Goal: Task Accomplishment & Management: Manage account settings

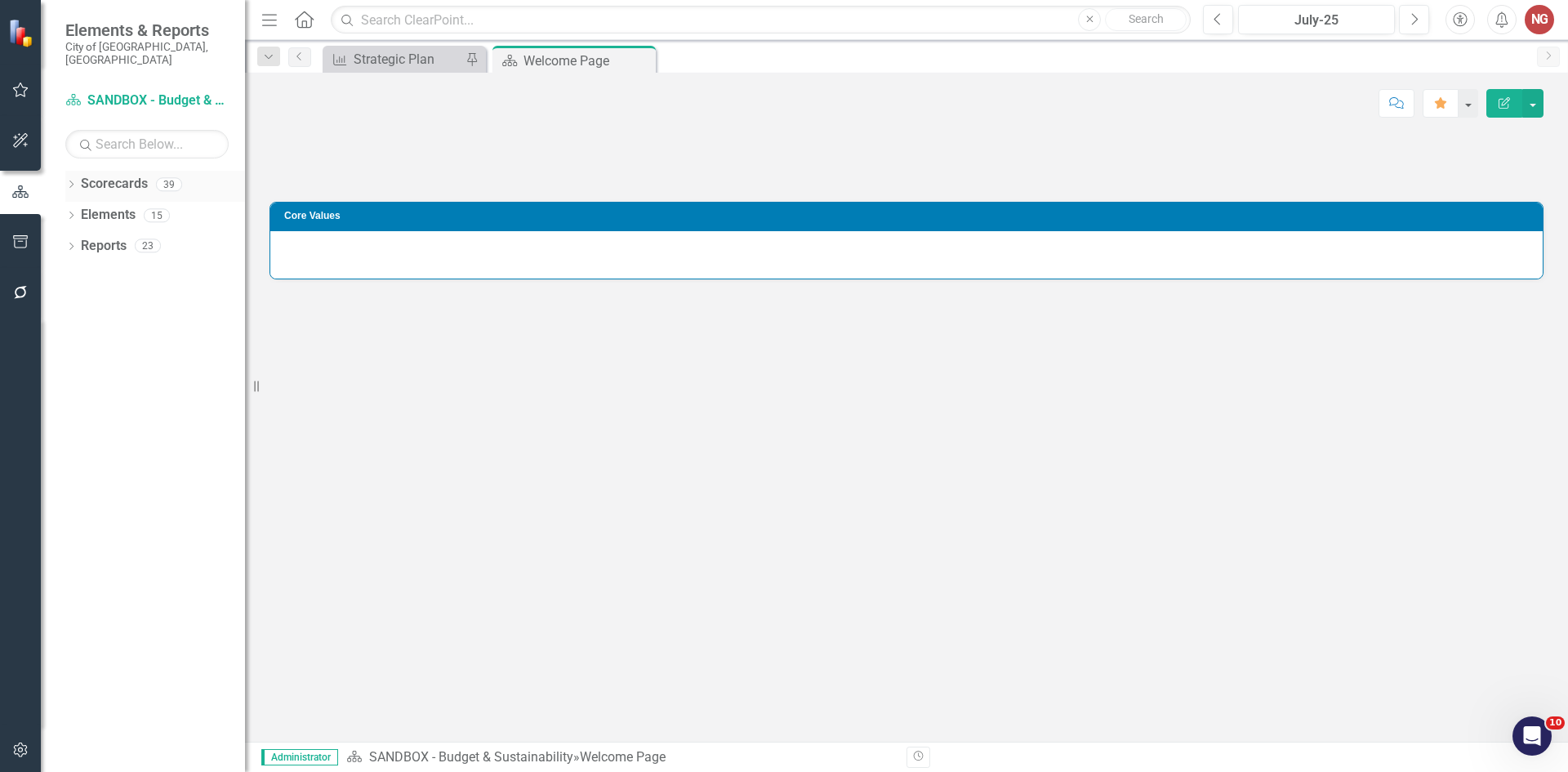
click at [72, 181] on icon at bounding box center [72, 184] width 4 height 7
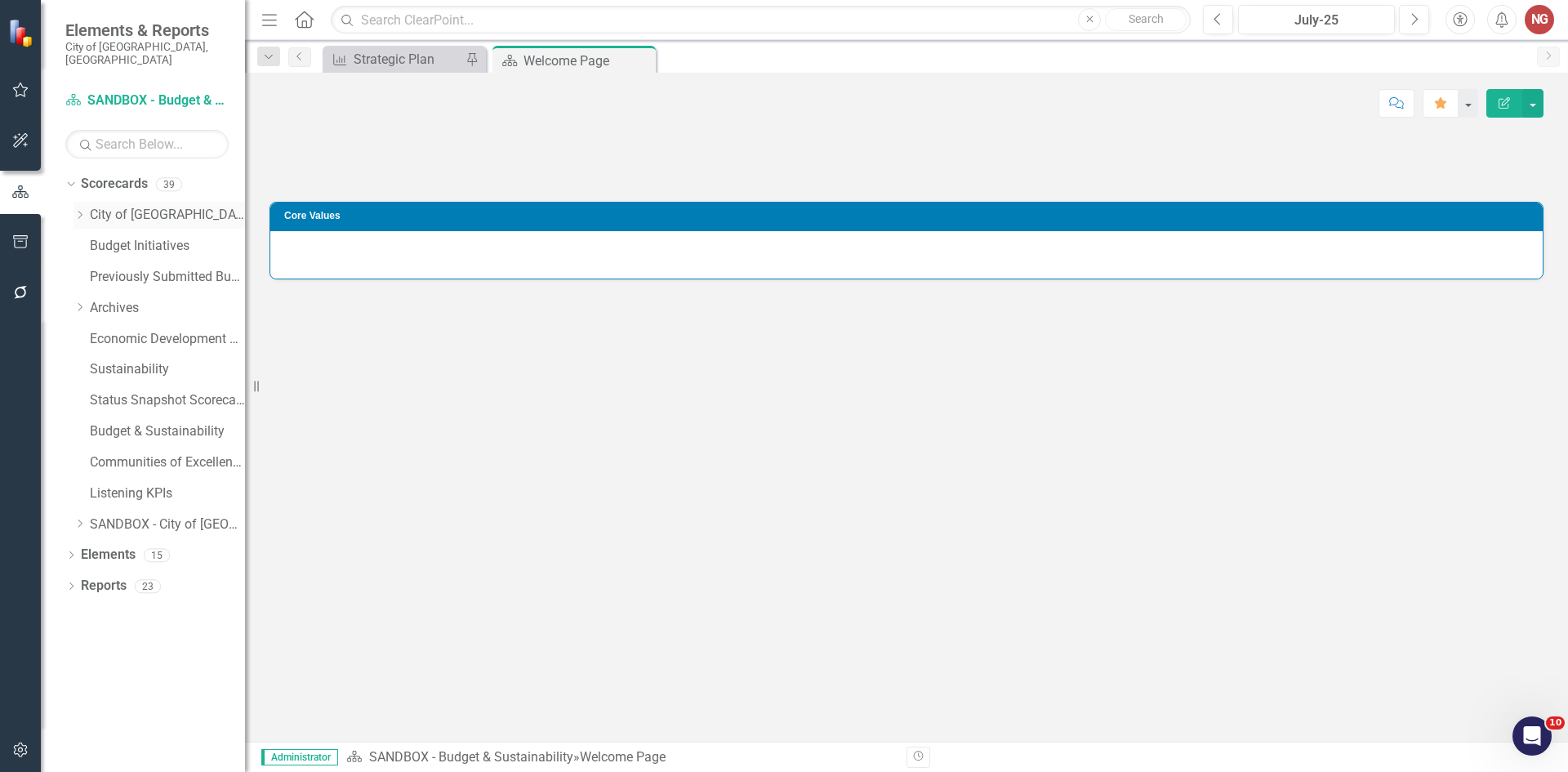
click at [77, 210] on icon "Dropdown" at bounding box center [79, 215] width 12 height 10
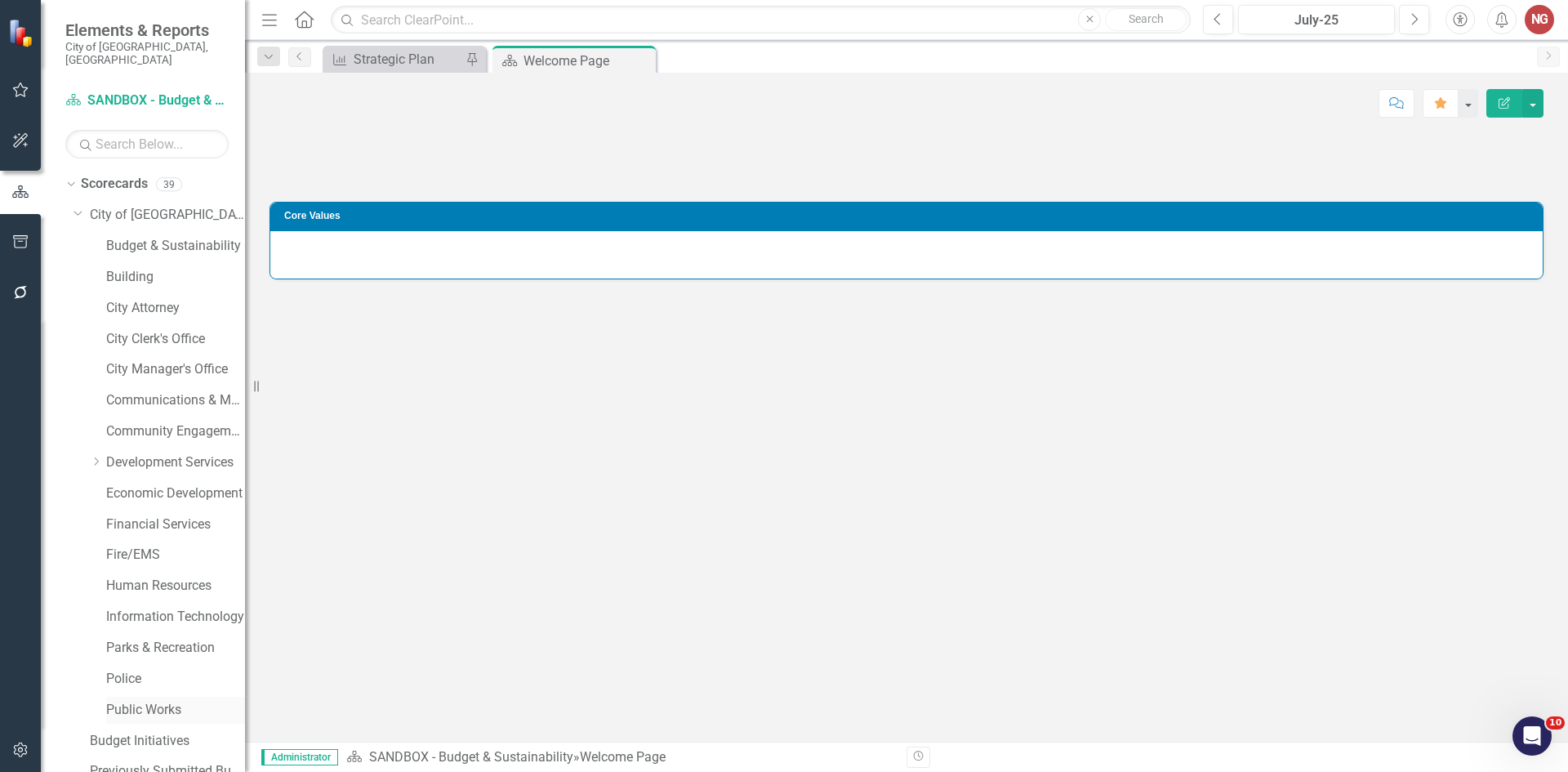
click at [145, 700] on link "Public Works" at bounding box center [176, 709] width 139 height 19
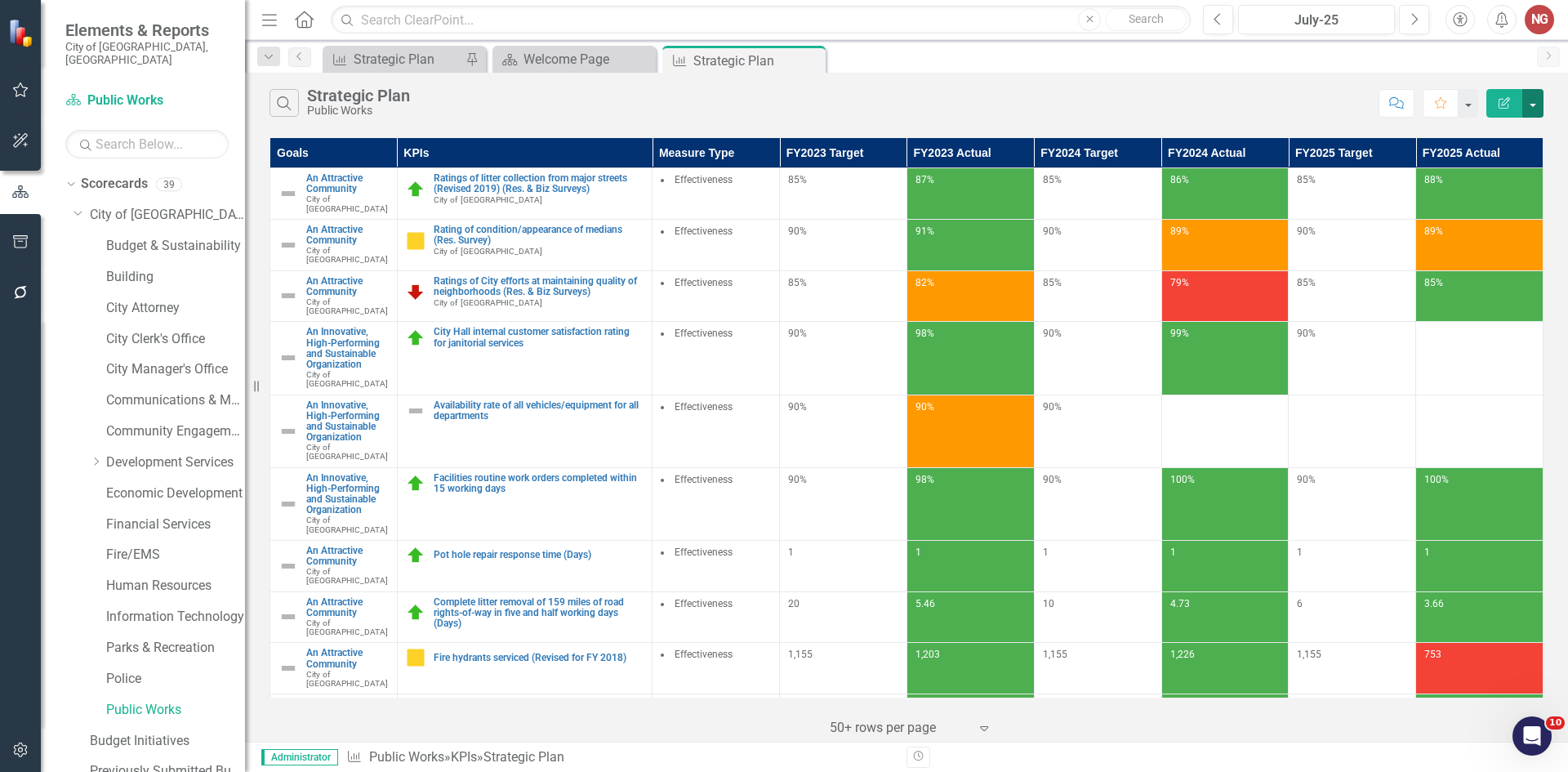
click at [1526, 94] on button "button" at bounding box center [1532, 103] width 21 height 29
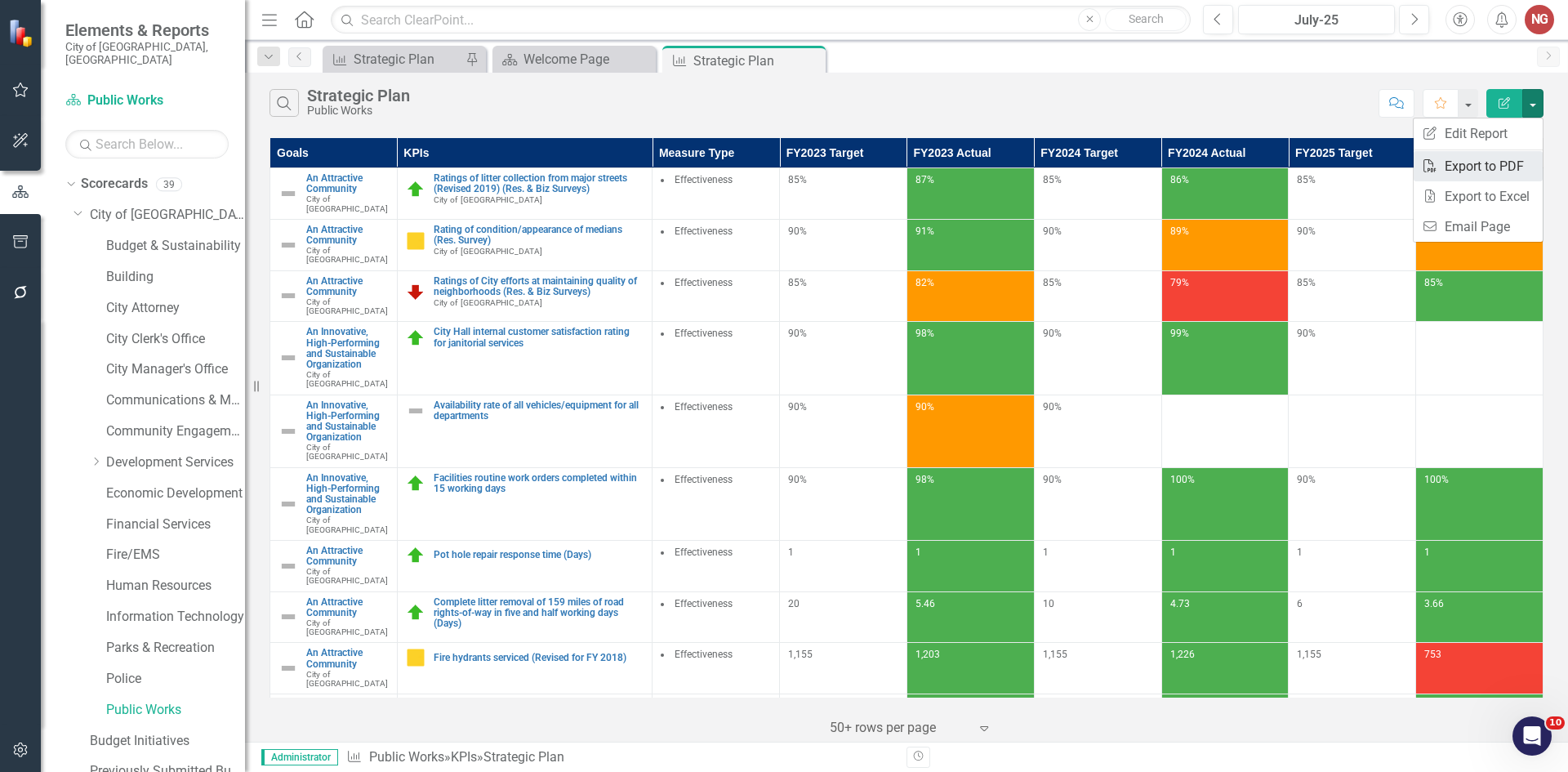
click at [1471, 164] on link "PDF Export to PDF" at bounding box center [1479, 166] width 129 height 30
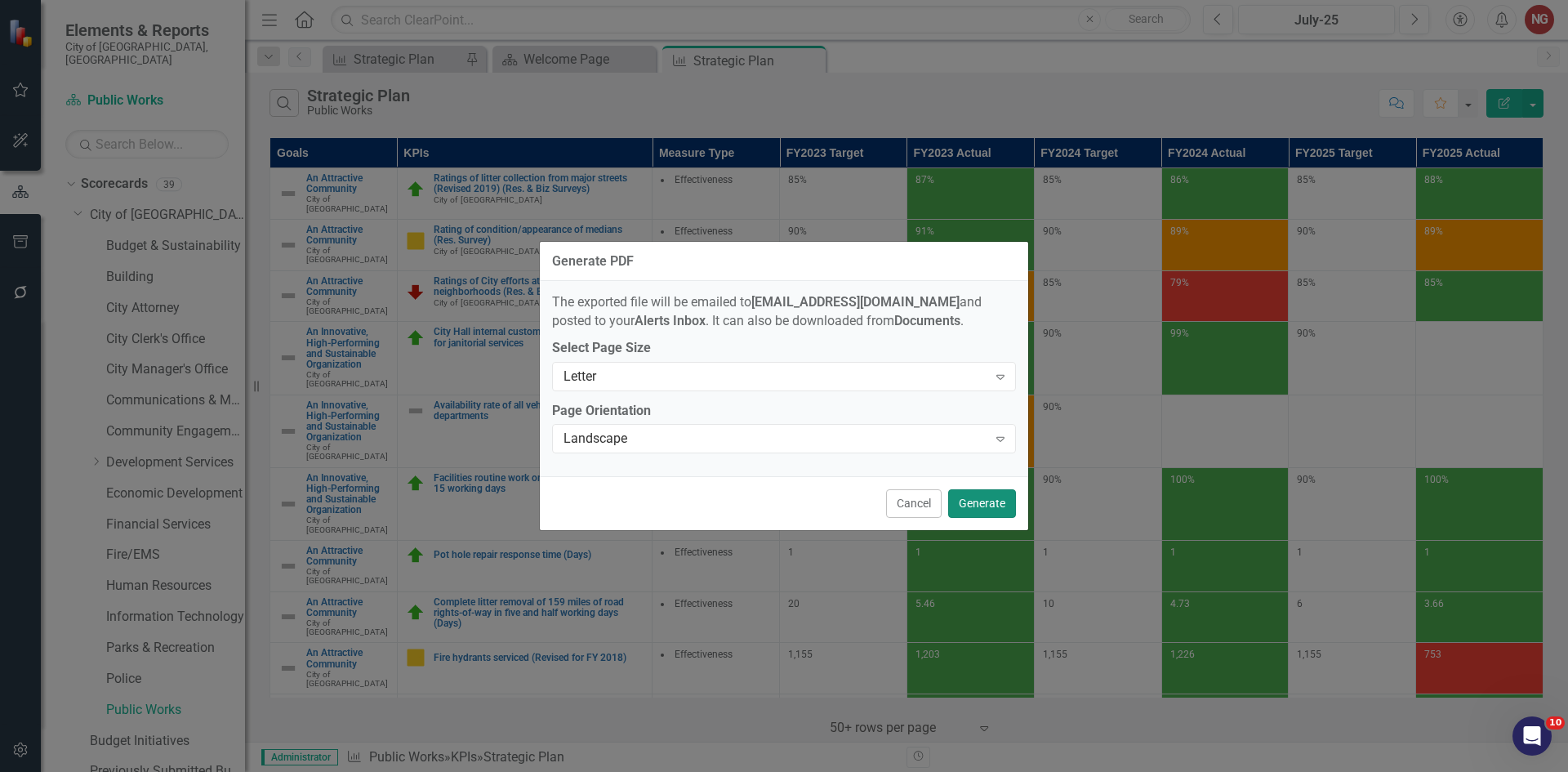
click at [971, 499] on button "Generate" at bounding box center [982, 503] width 68 height 29
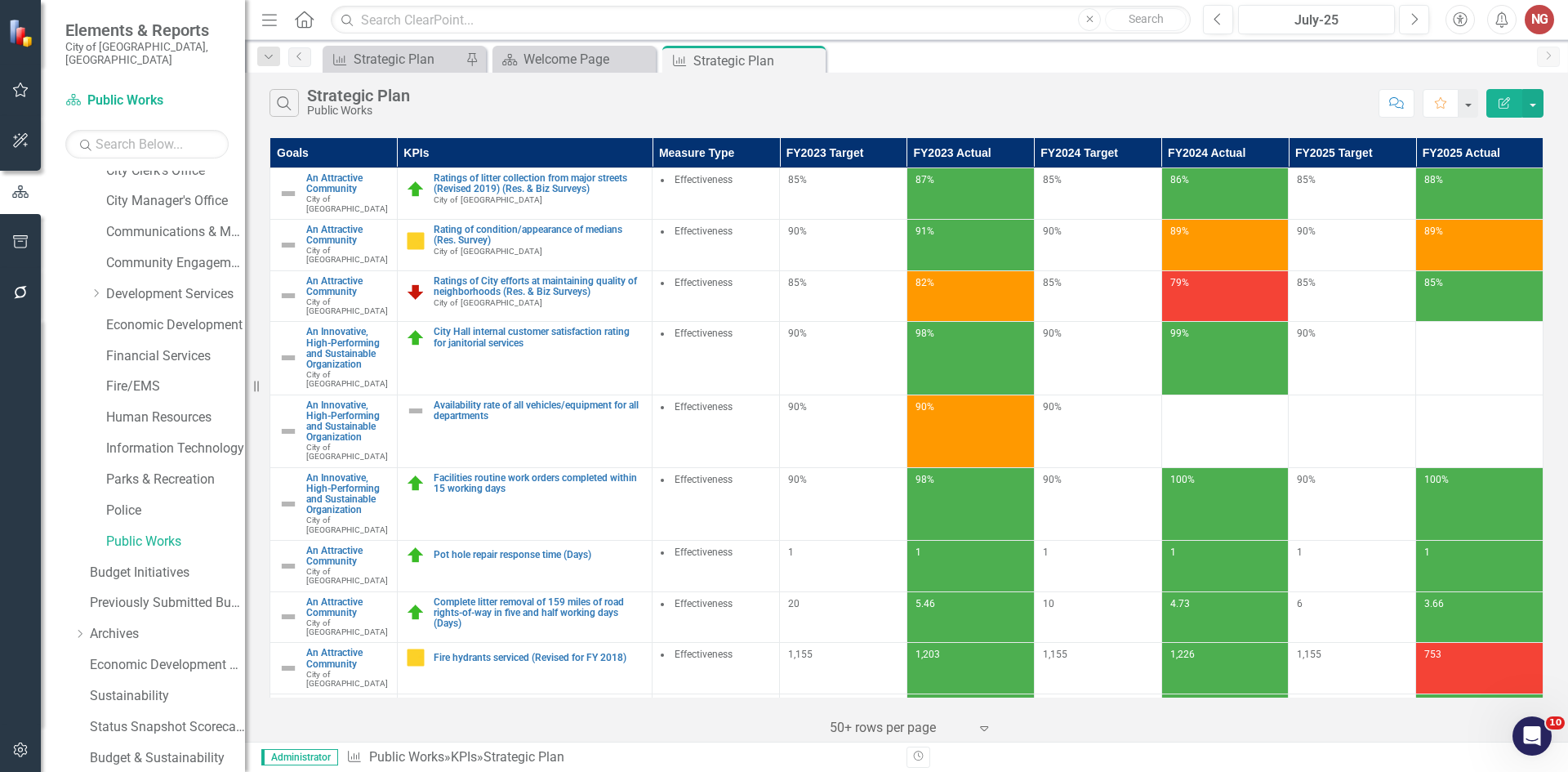
scroll to position [313, 0]
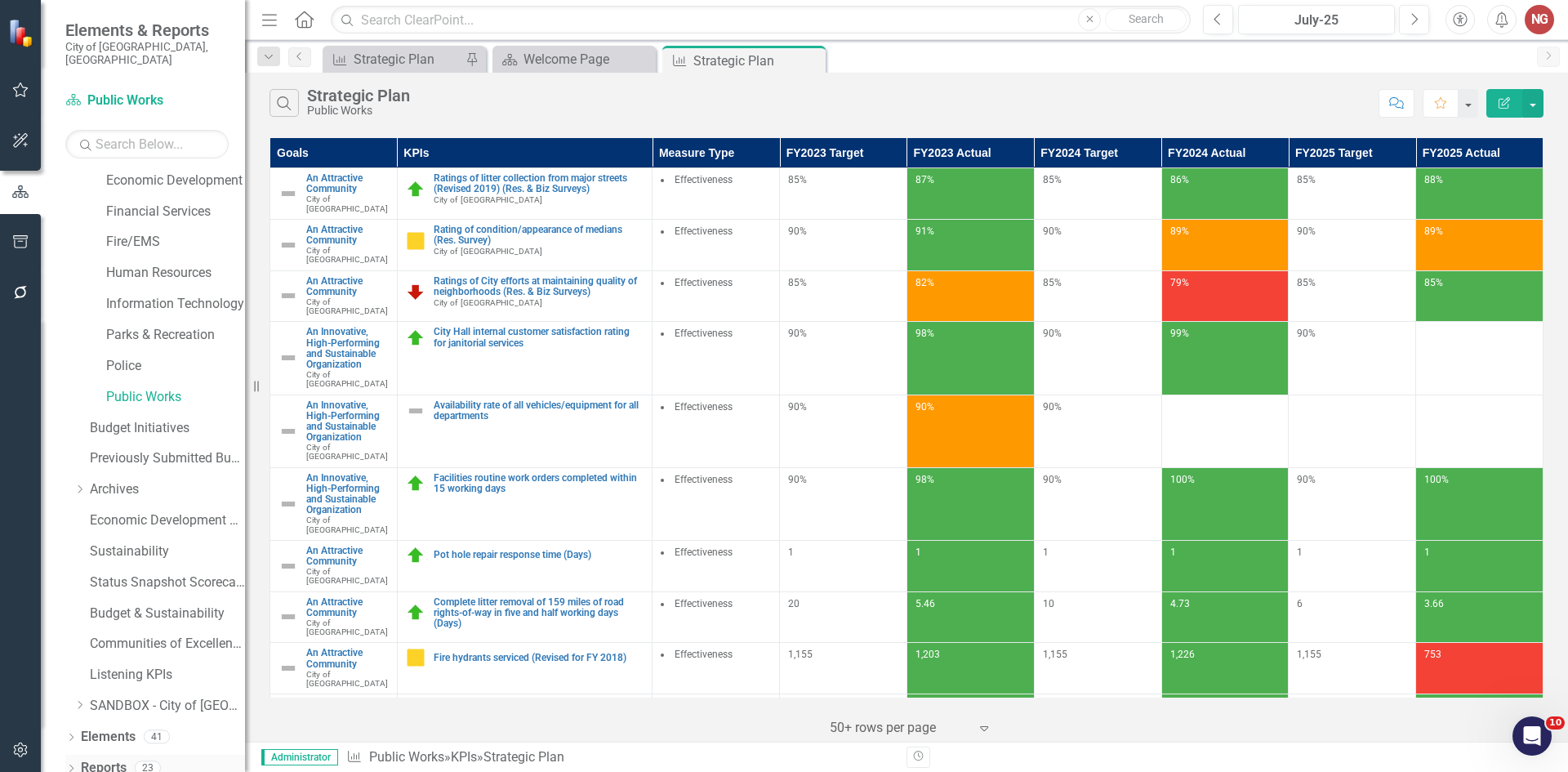
click at [67, 755] on div "Dropdown Reports 23" at bounding box center [155, 770] width 180 height 31
click at [70, 765] on icon "Dropdown" at bounding box center [72, 769] width 12 height 9
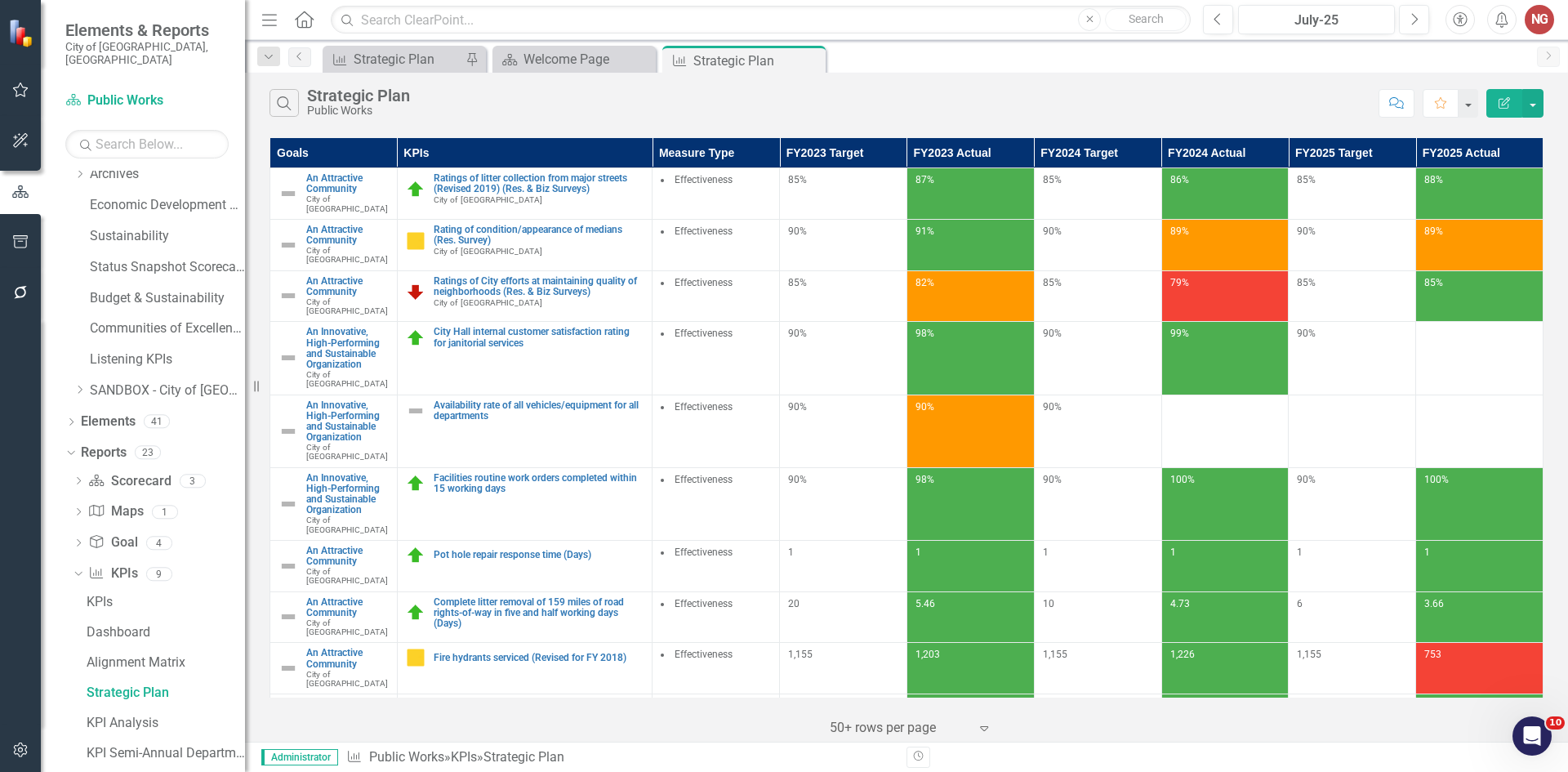
scroll to position [790, 0]
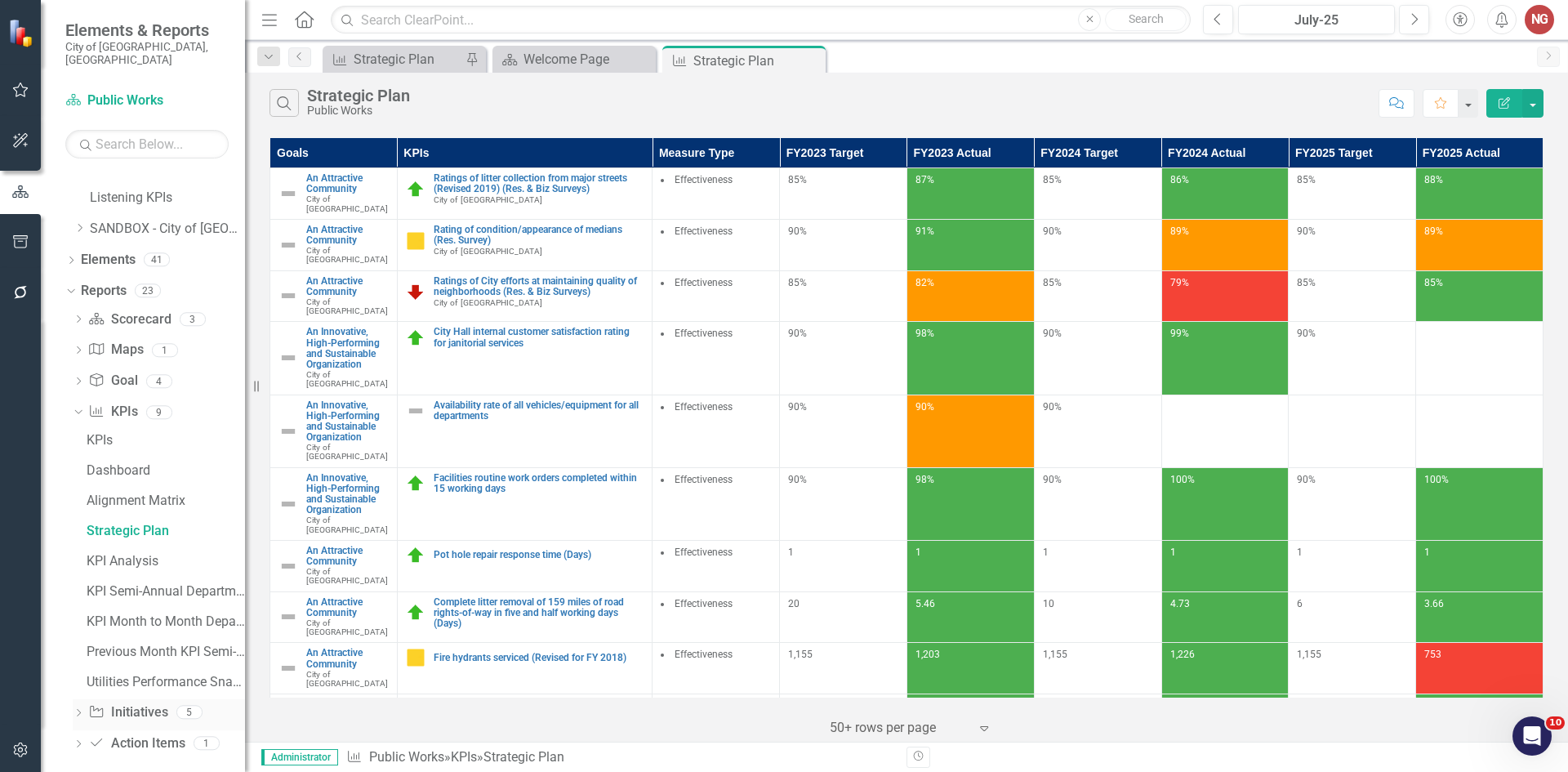
click at [80, 709] on icon "Dropdown" at bounding box center [78, 713] width 12 height 9
click at [126, 585] on div "Initiatives" at bounding box center [165, 592] width 158 height 15
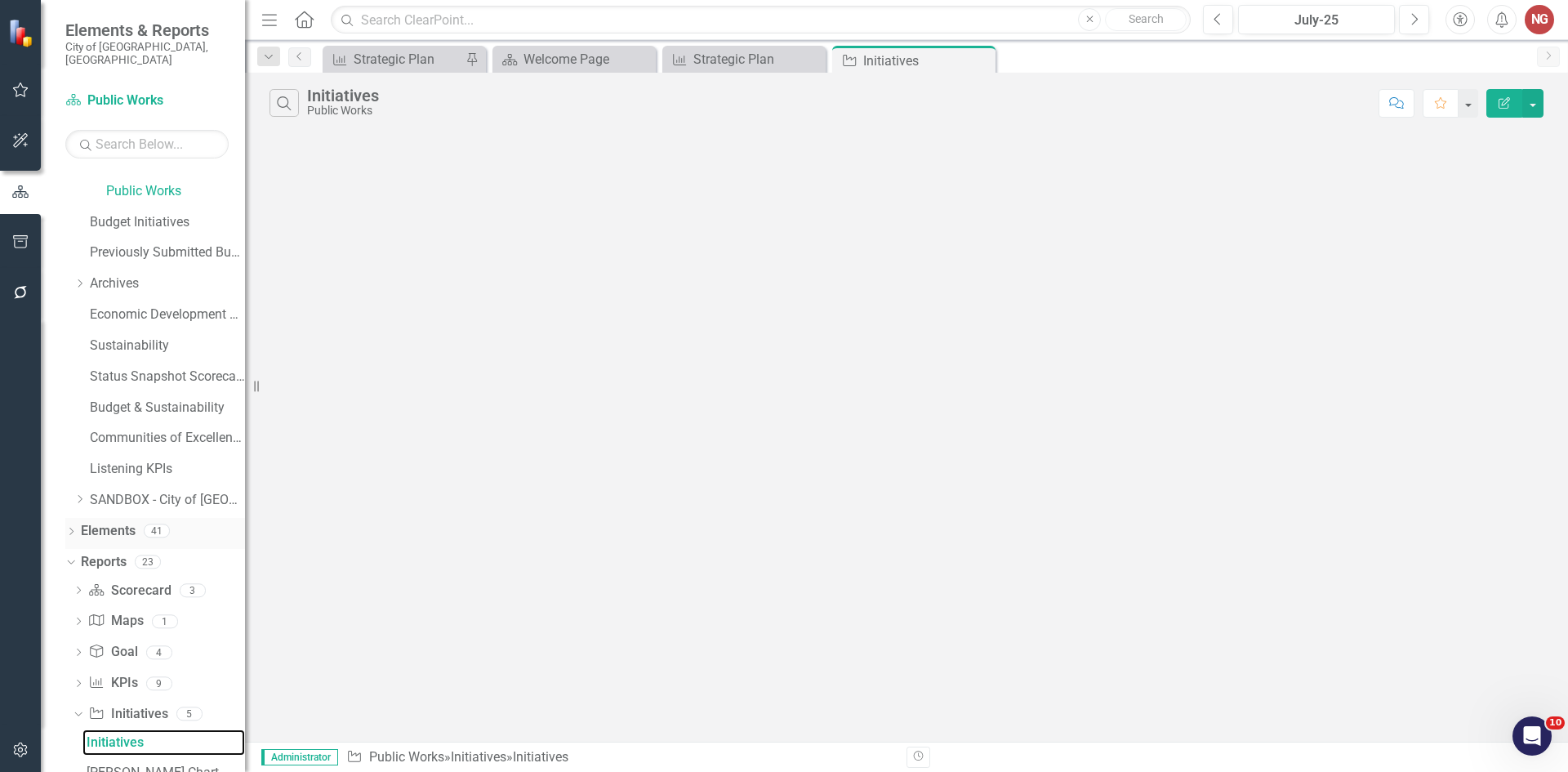
scroll to position [489, 0]
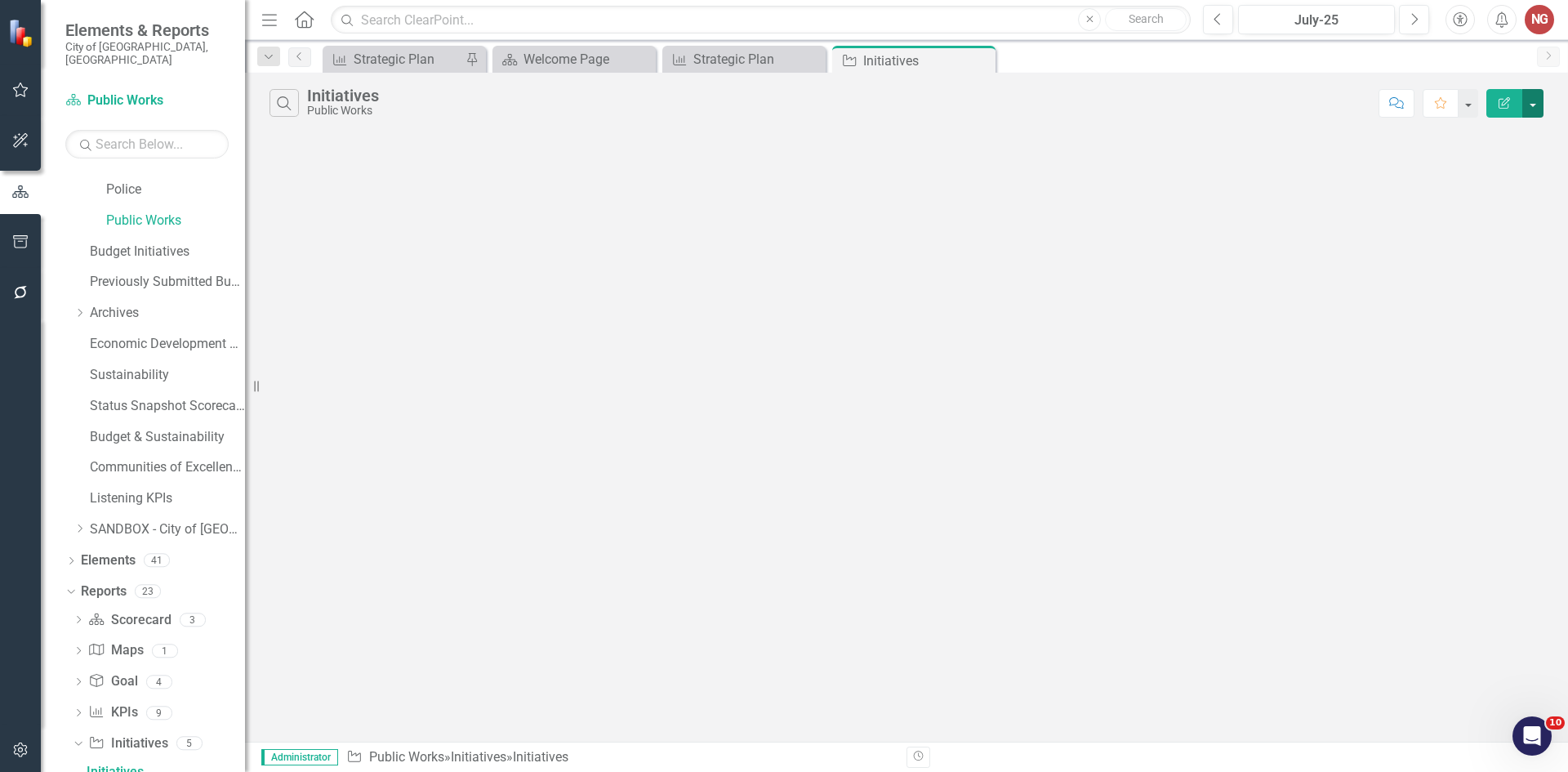
click at [1524, 98] on button "button" at bounding box center [1532, 103] width 21 height 29
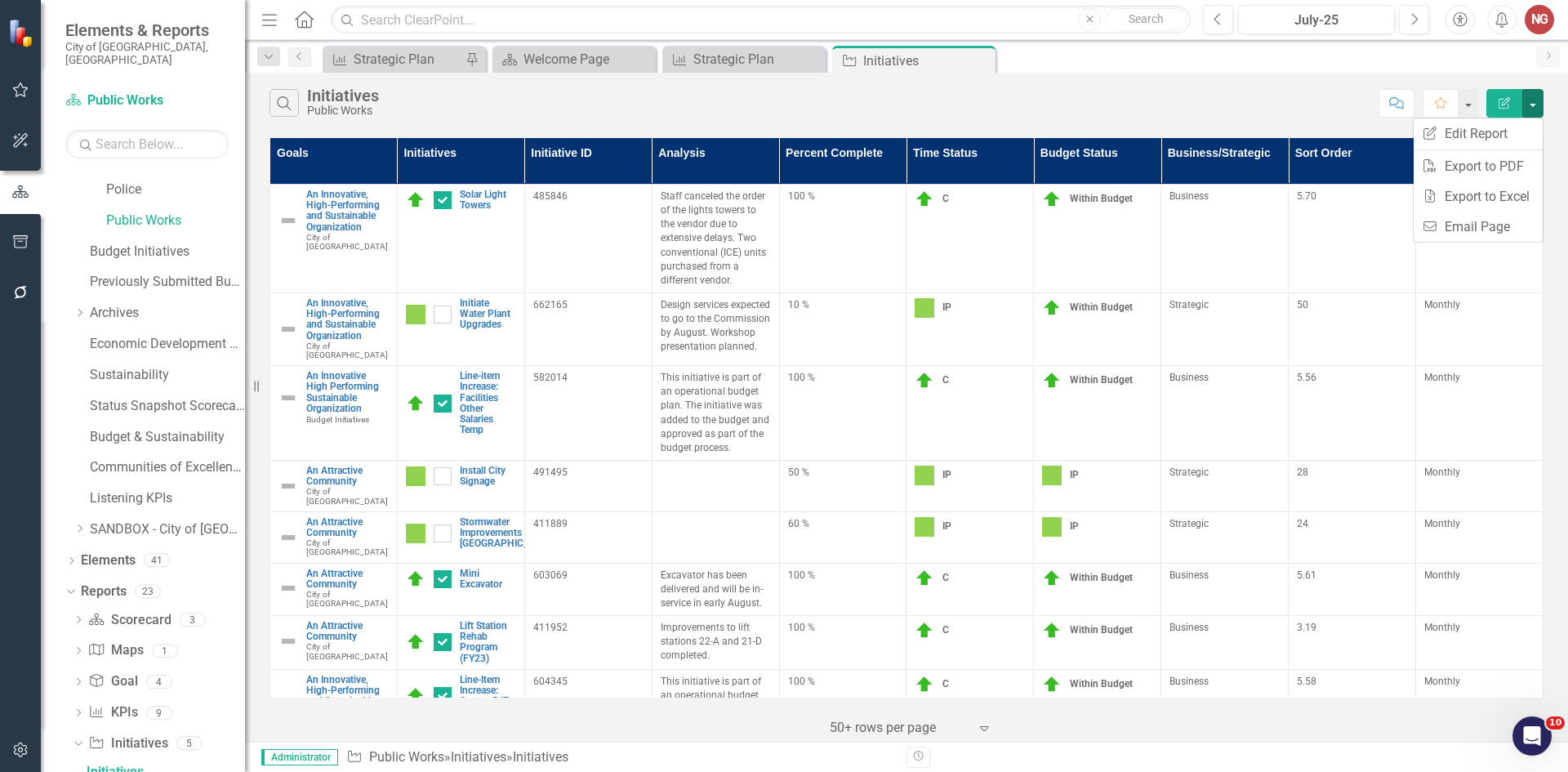
click at [1180, 89] on div "Search Initiatives Public Works Comment Favorite Edit Report" at bounding box center [907, 98] width 1324 height 53
click at [1416, 24] on icon "Next" at bounding box center [1414, 19] width 9 height 15
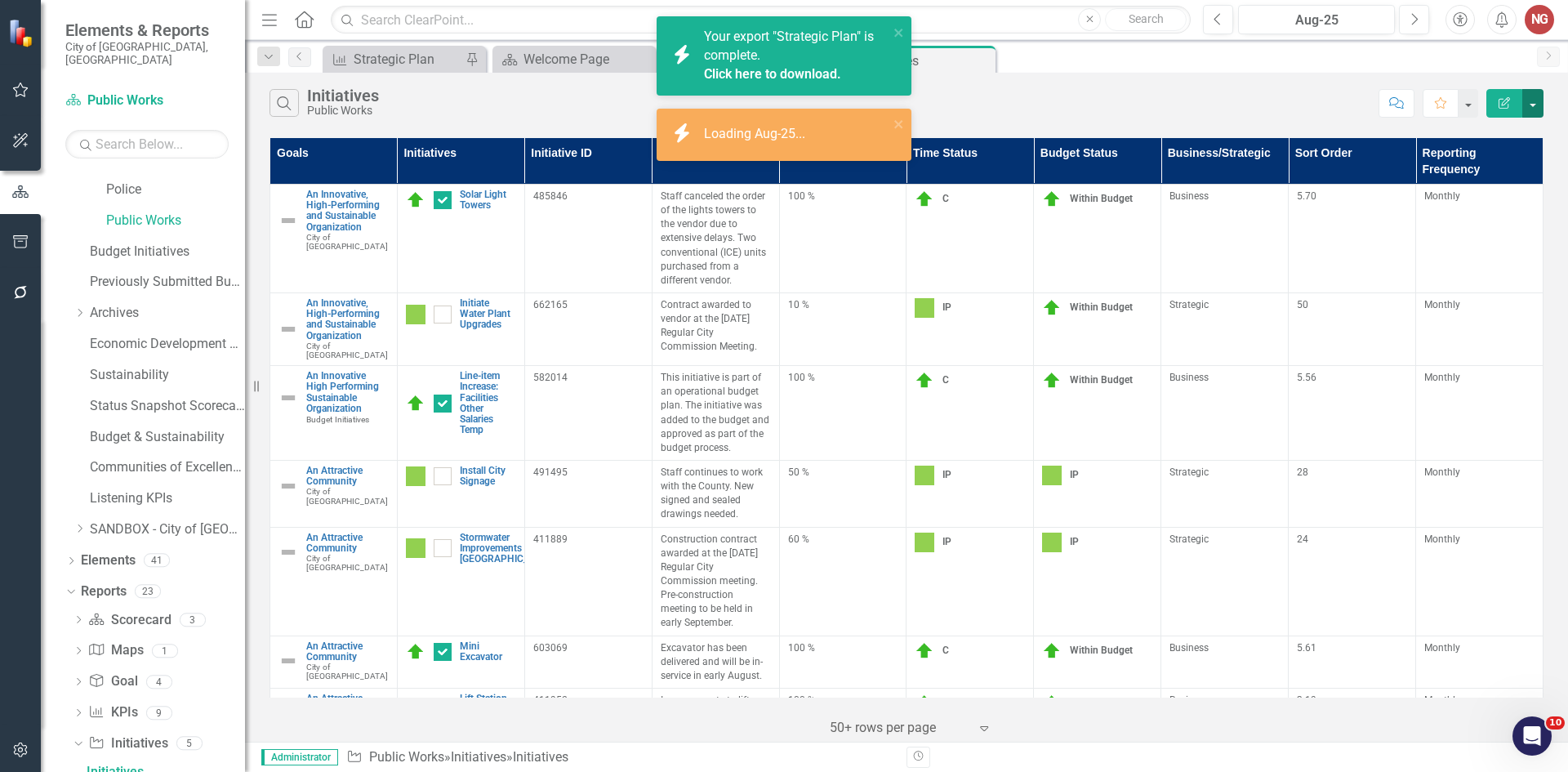
click at [1530, 108] on button "button" at bounding box center [1532, 103] width 21 height 29
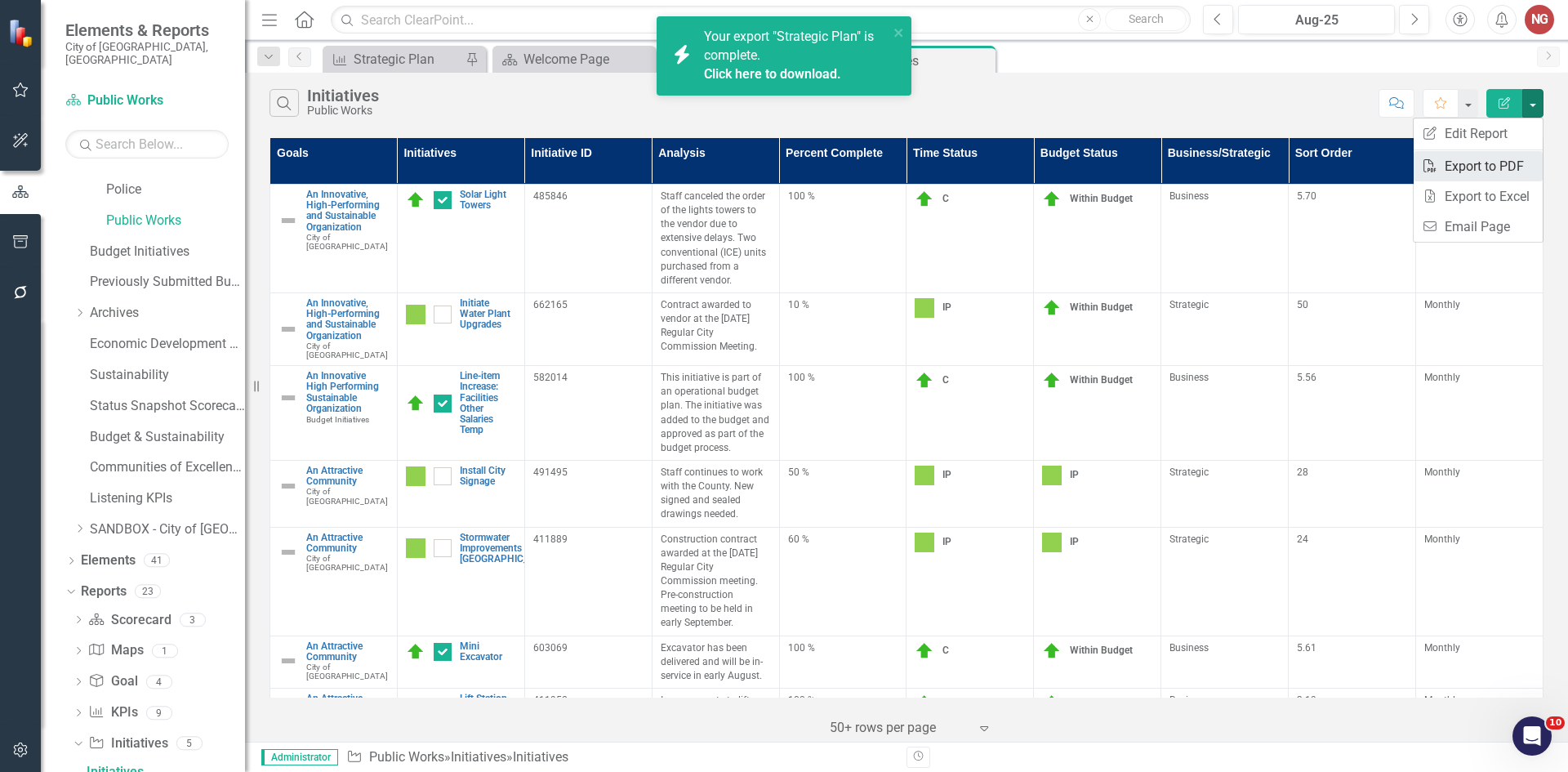
click at [1467, 177] on link "PDF Export to PDF" at bounding box center [1479, 166] width 129 height 30
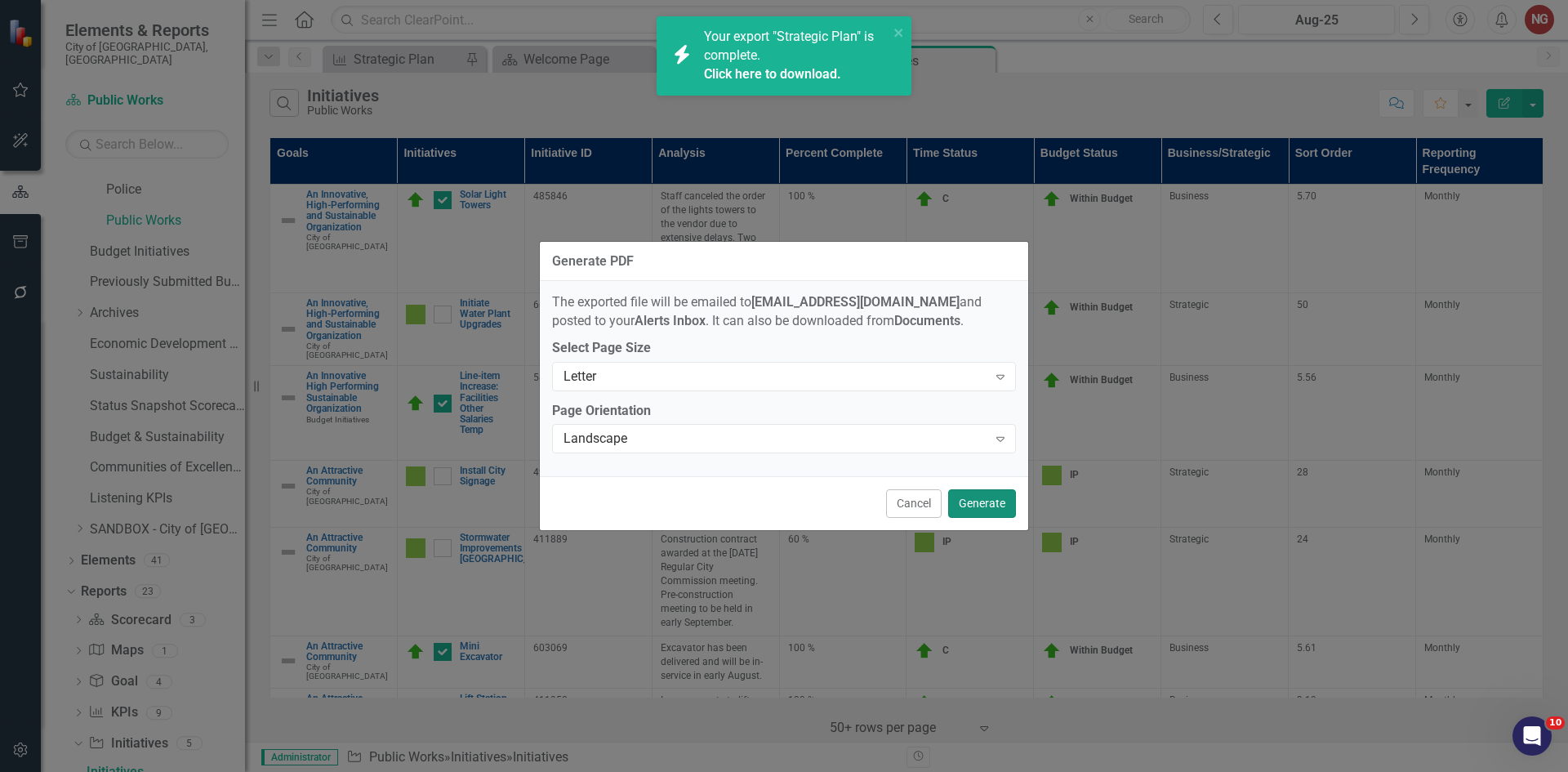
click at [967, 495] on button "Generate" at bounding box center [982, 503] width 68 height 29
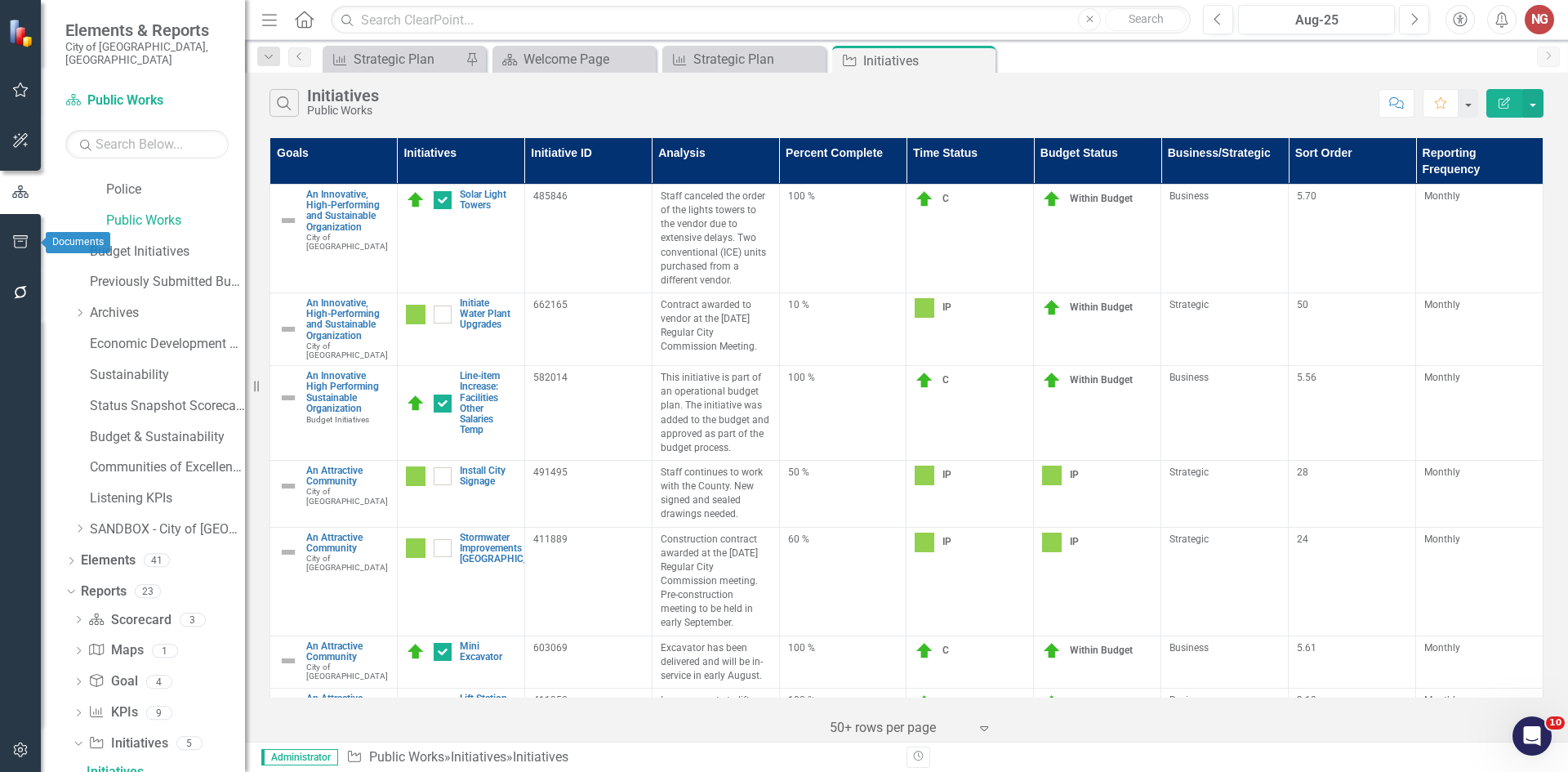
click at [12, 248] on icon "button" at bounding box center [20, 241] width 17 height 13
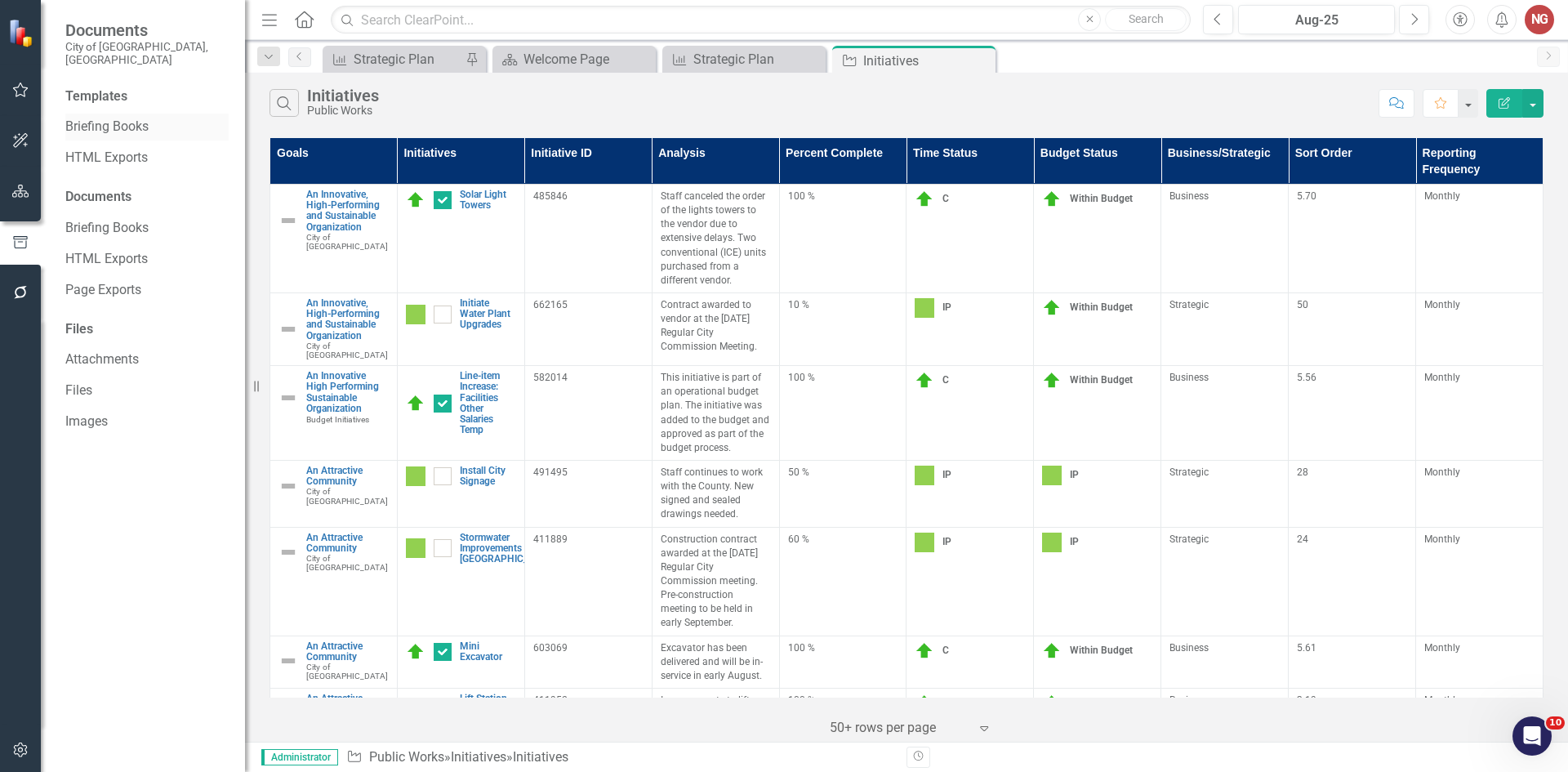
click at [102, 117] on link "Briefing Books" at bounding box center [147, 126] width 163 height 19
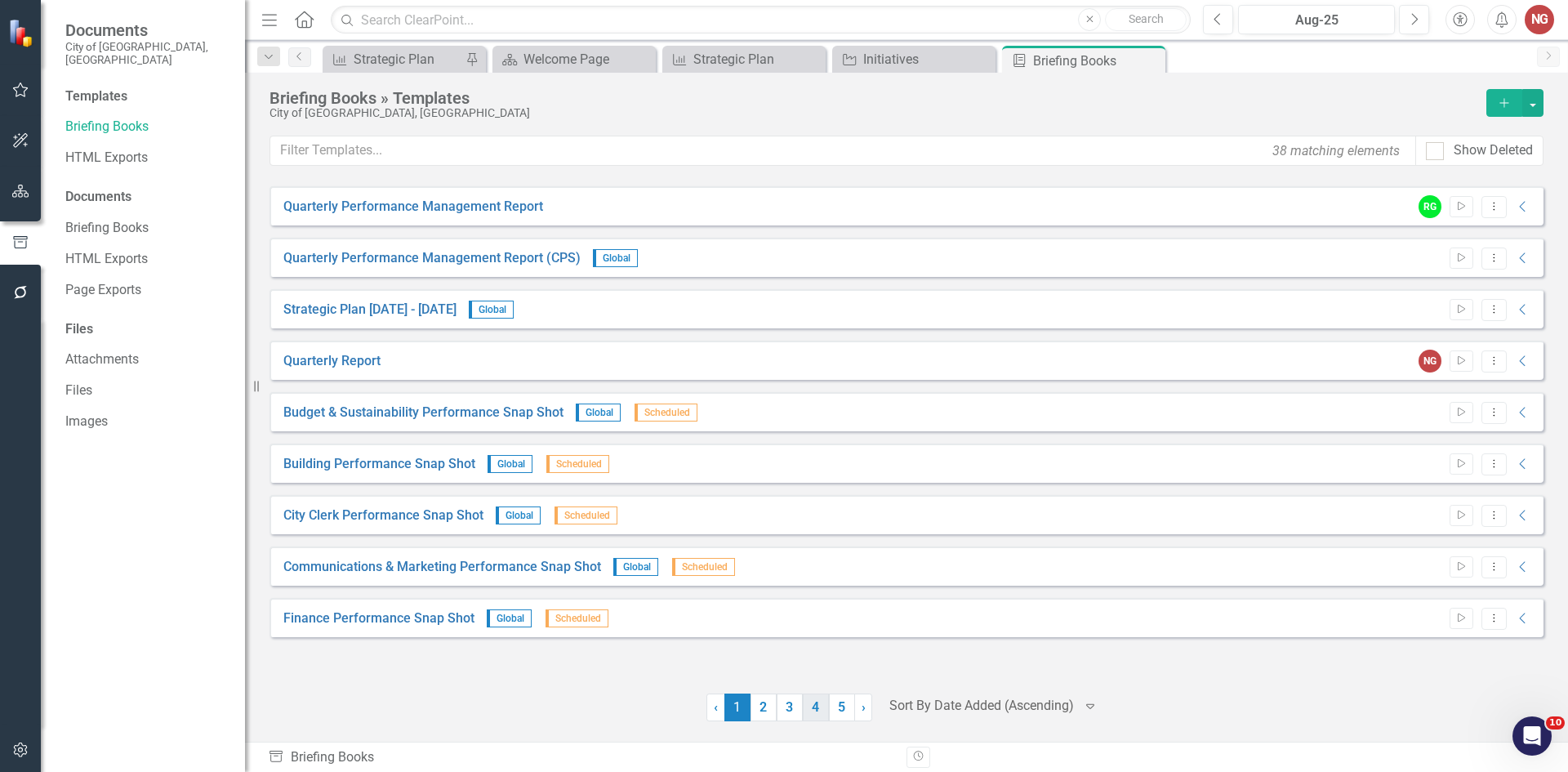
click at [821, 712] on link "4" at bounding box center [816, 707] width 26 height 28
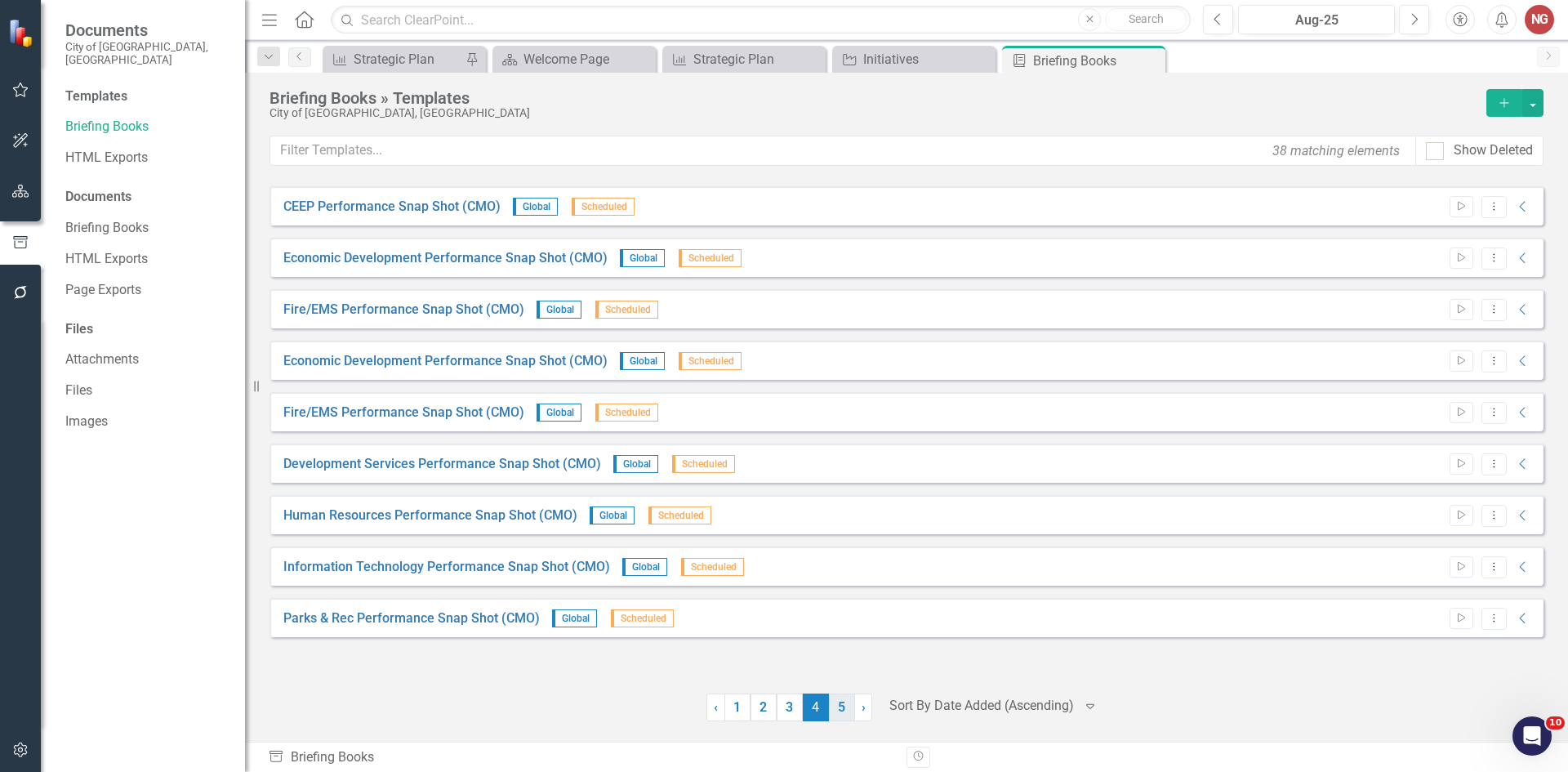
click at [829, 710] on link "5" at bounding box center [842, 707] width 26 height 28
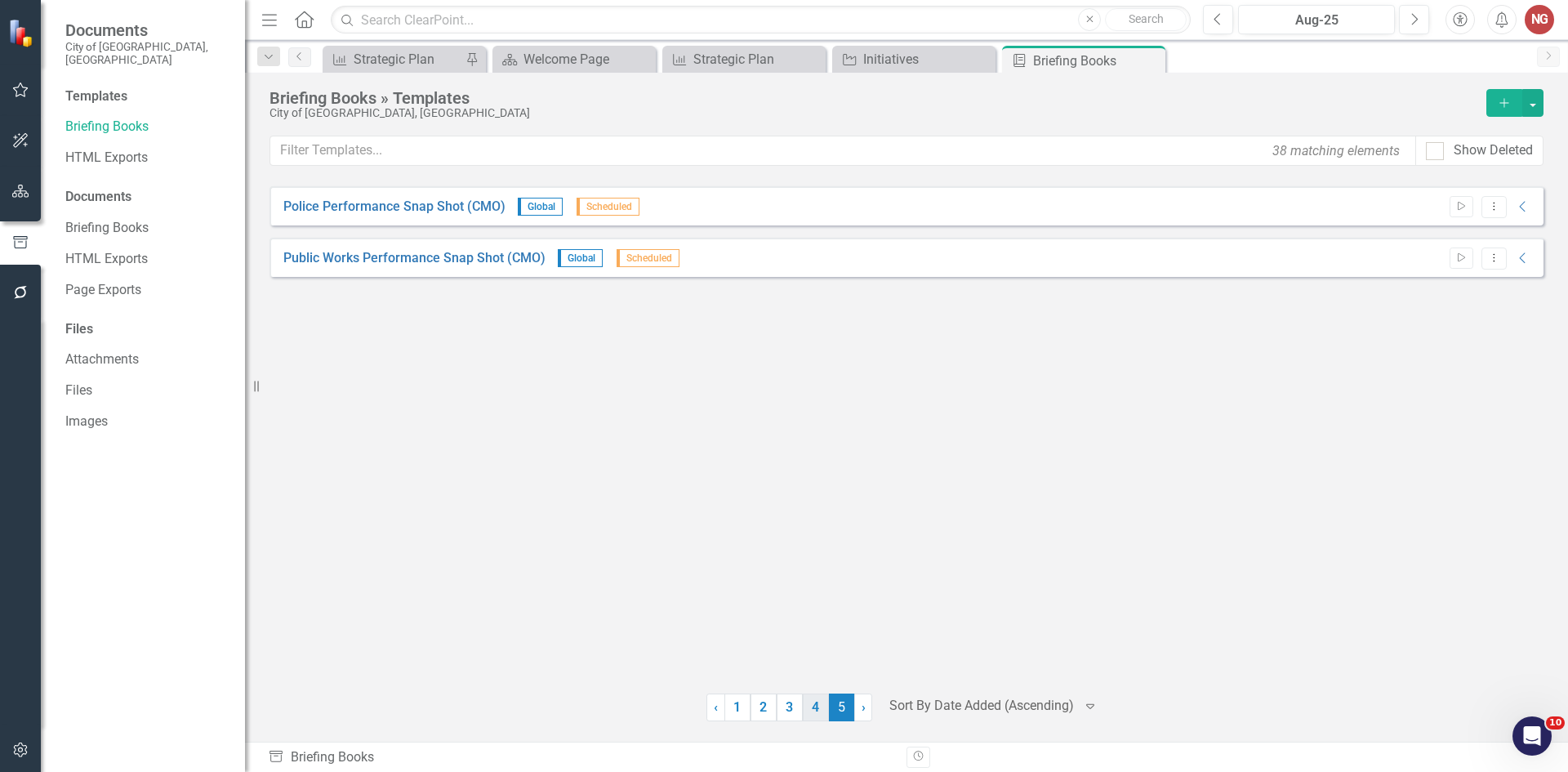
click at [819, 708] on link "4" at bounding box center [816, 707] width 26 height 28
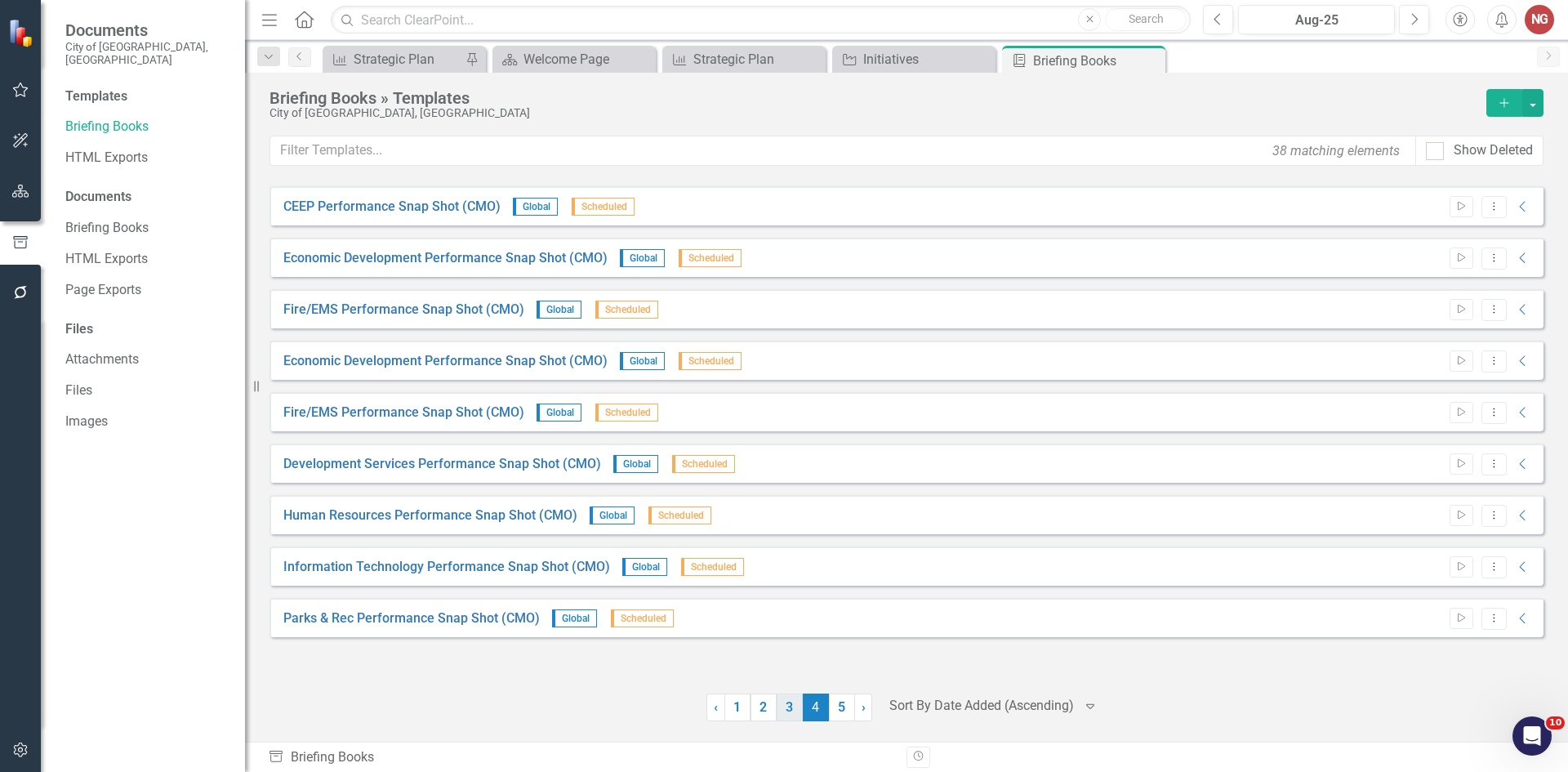
click at [797, 706] on link "3" at bounding box center [790, 707] width 26 height 28
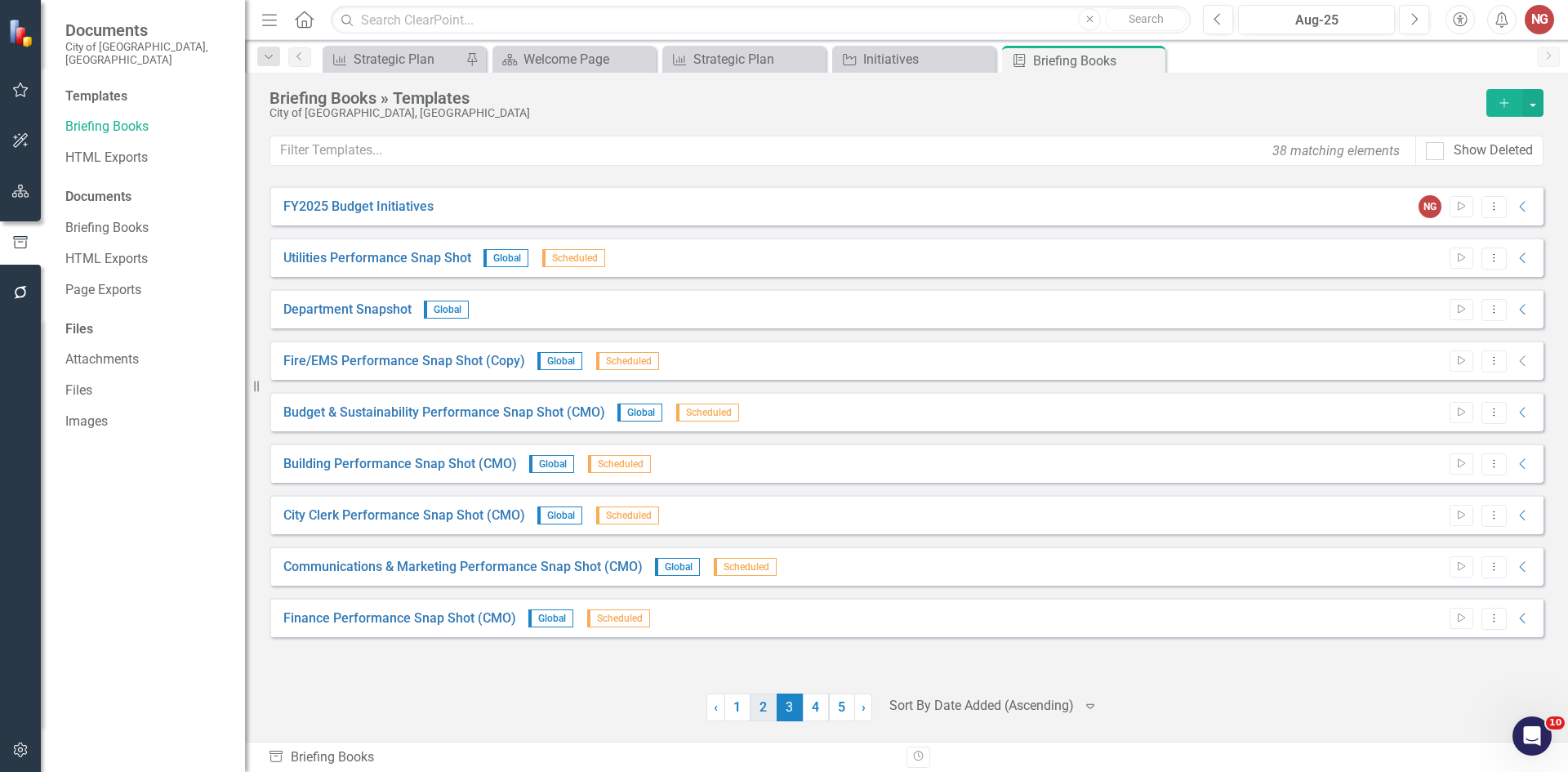
click at [763, 704] on link "2" at bounding box center [763, 707] width 26 height 28
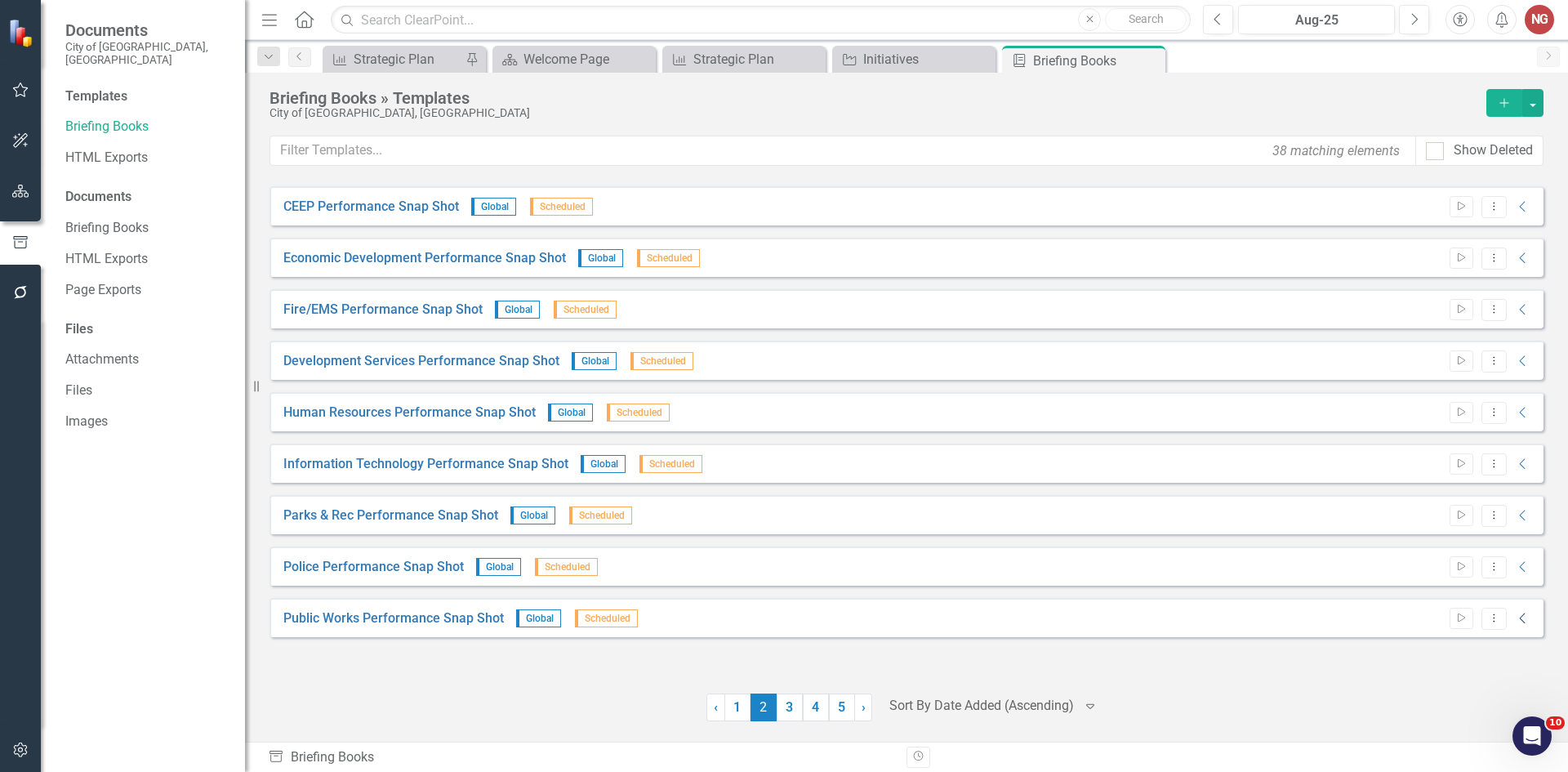
click at [1522, 616] on icon at bounding box center [1522, 618] width 6 height 11
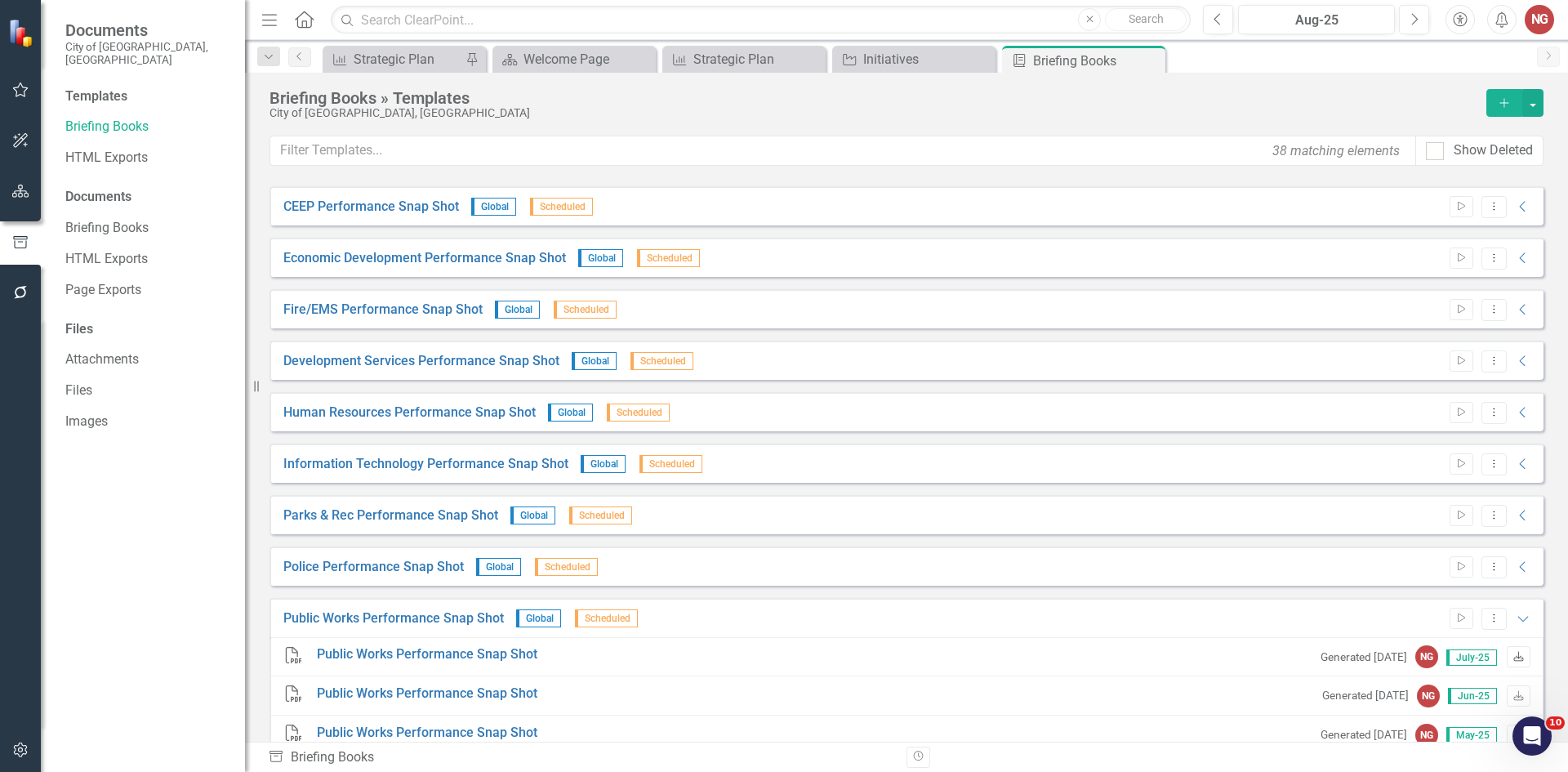
click at [1512, 661] on icon "Download" at bounding box center [1518, 658] width 12 height 10
click at [21, 748] on icon "button" at bounding box center [20, 749] width 14 height 15
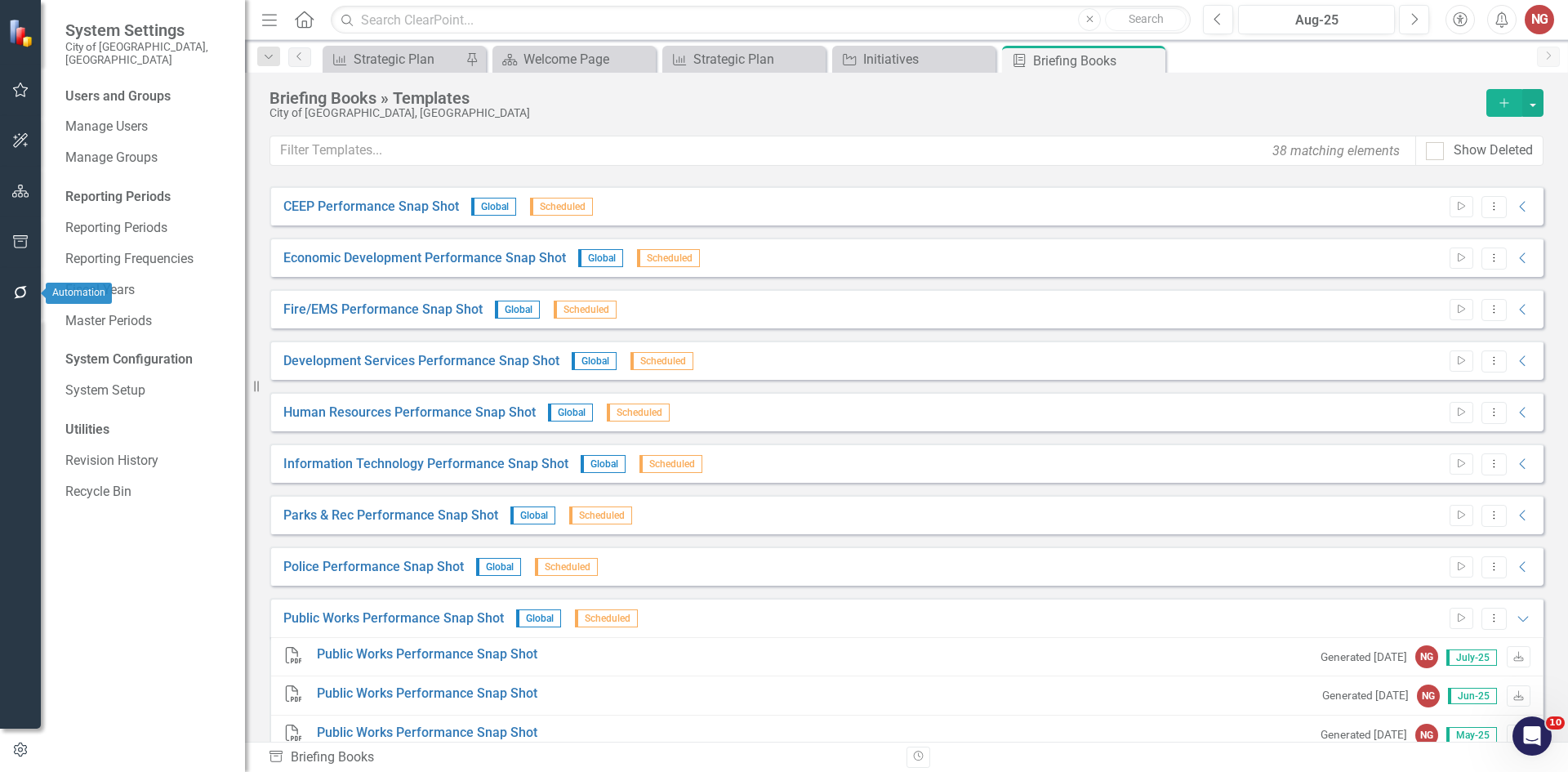
click at [10, 280] on button "button" at bounding box center [20, 293] width 37 height 35
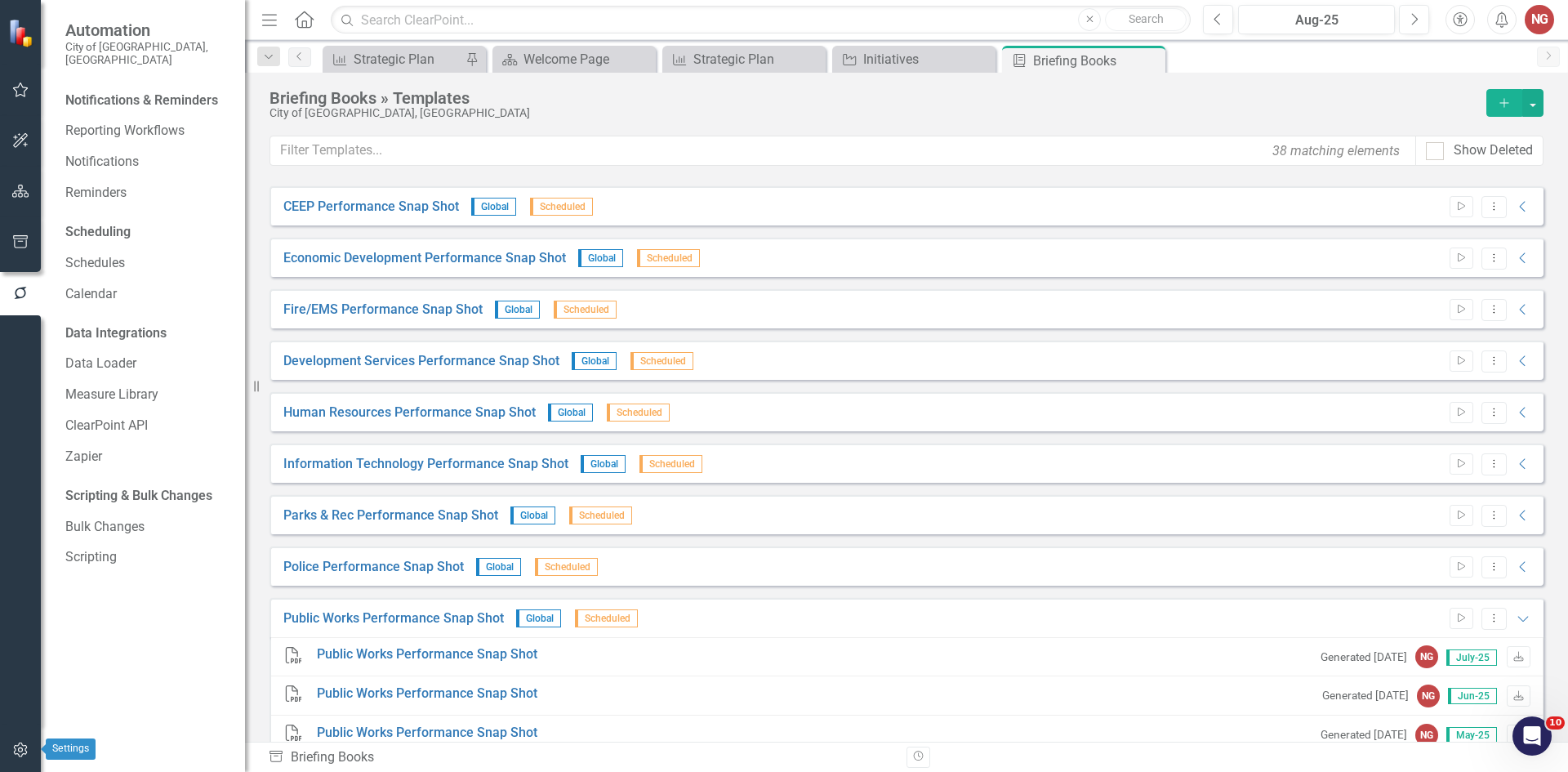
click at [23, 735] on button "button" at bounding box center [20, 750] width 37 height 35
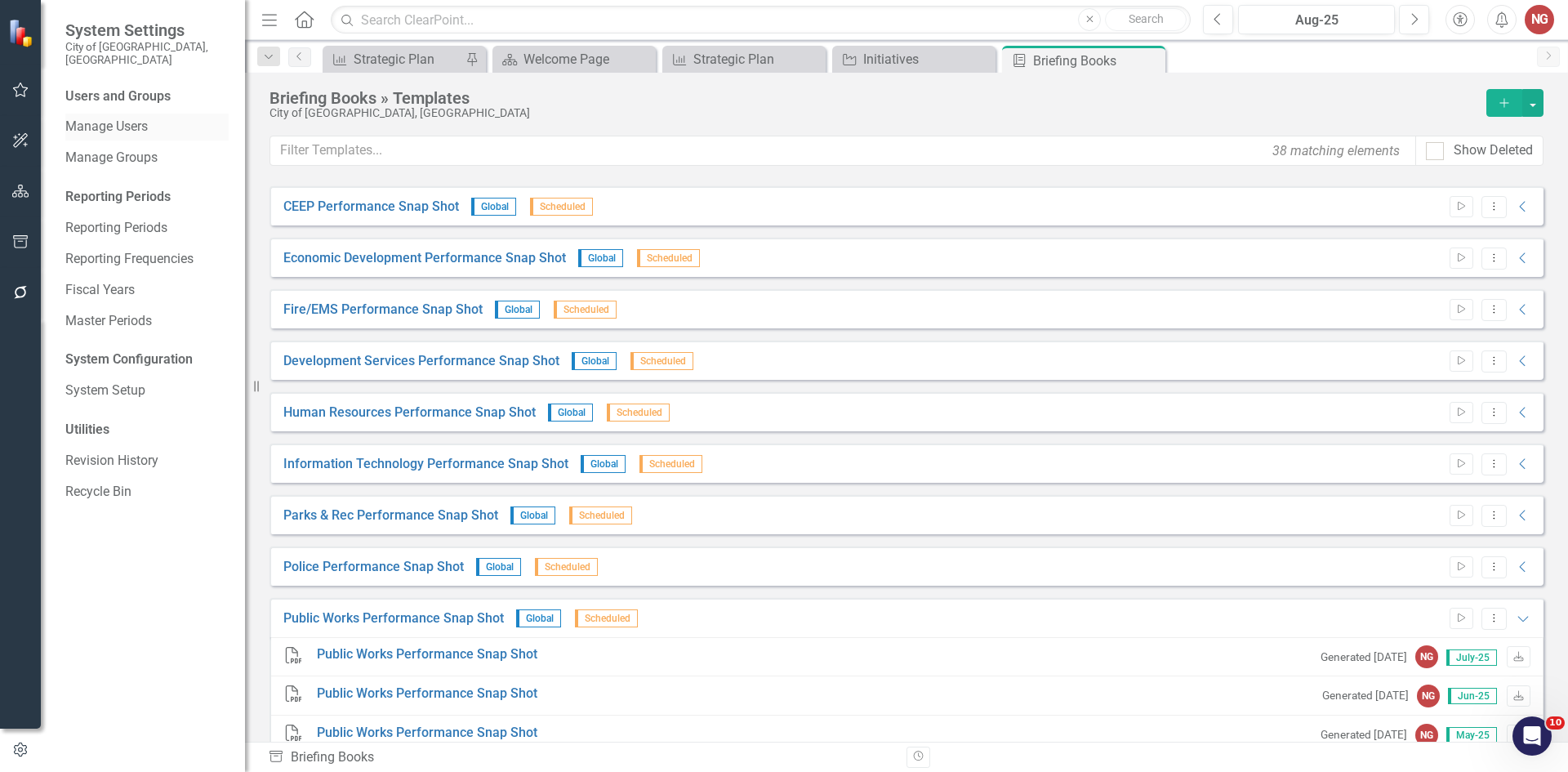
click at [121, 113] on div "Manage Users" at bounding box center [147, 126] width 163 height 27
click at [103, 117] on link "Manage Users" at bounding box center [147, 126] width 163 height 19
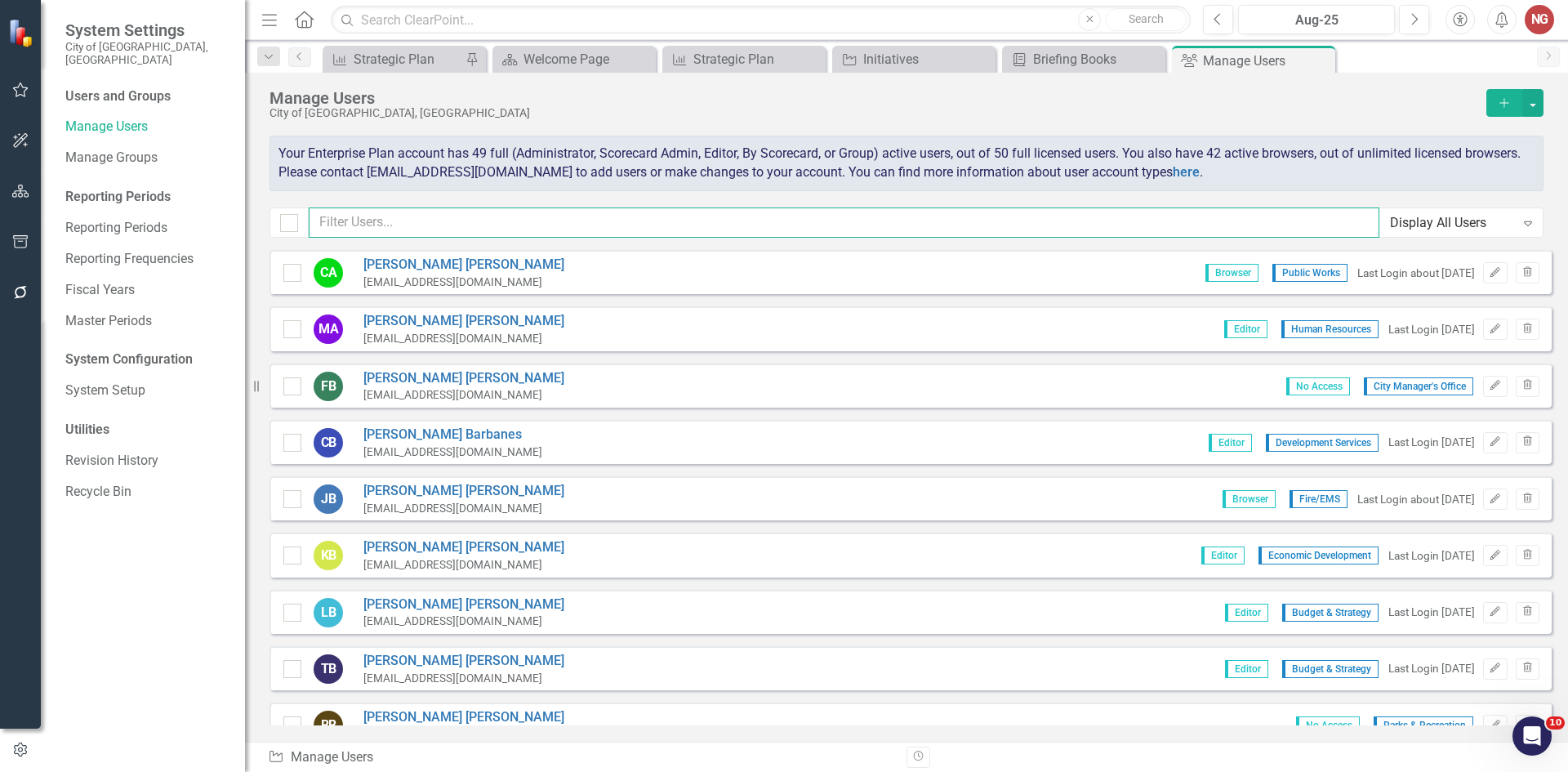
click at [362, 224] on input "text" at bounding box center [845, 223] width 1071 height 30
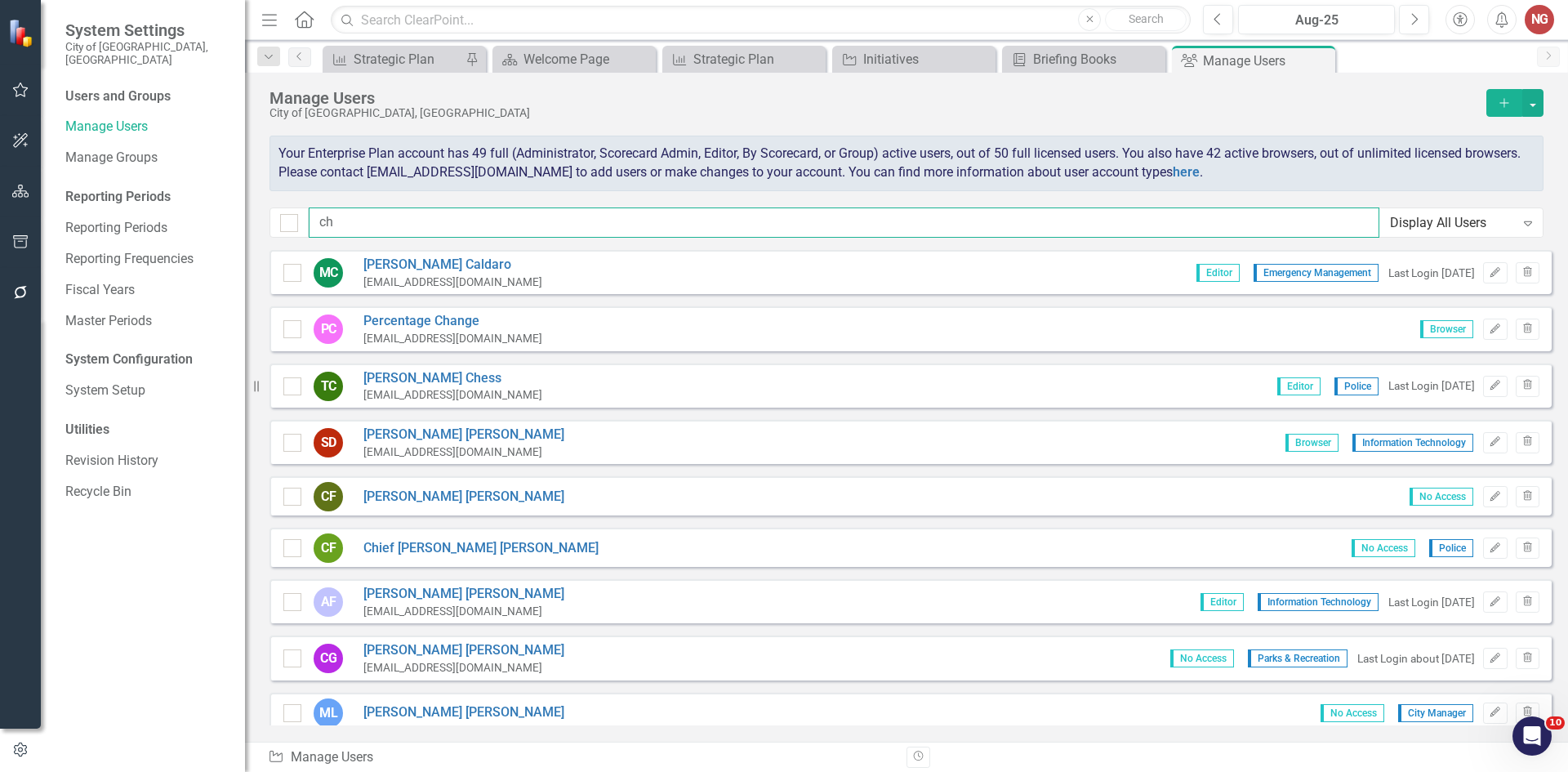
type input "c"
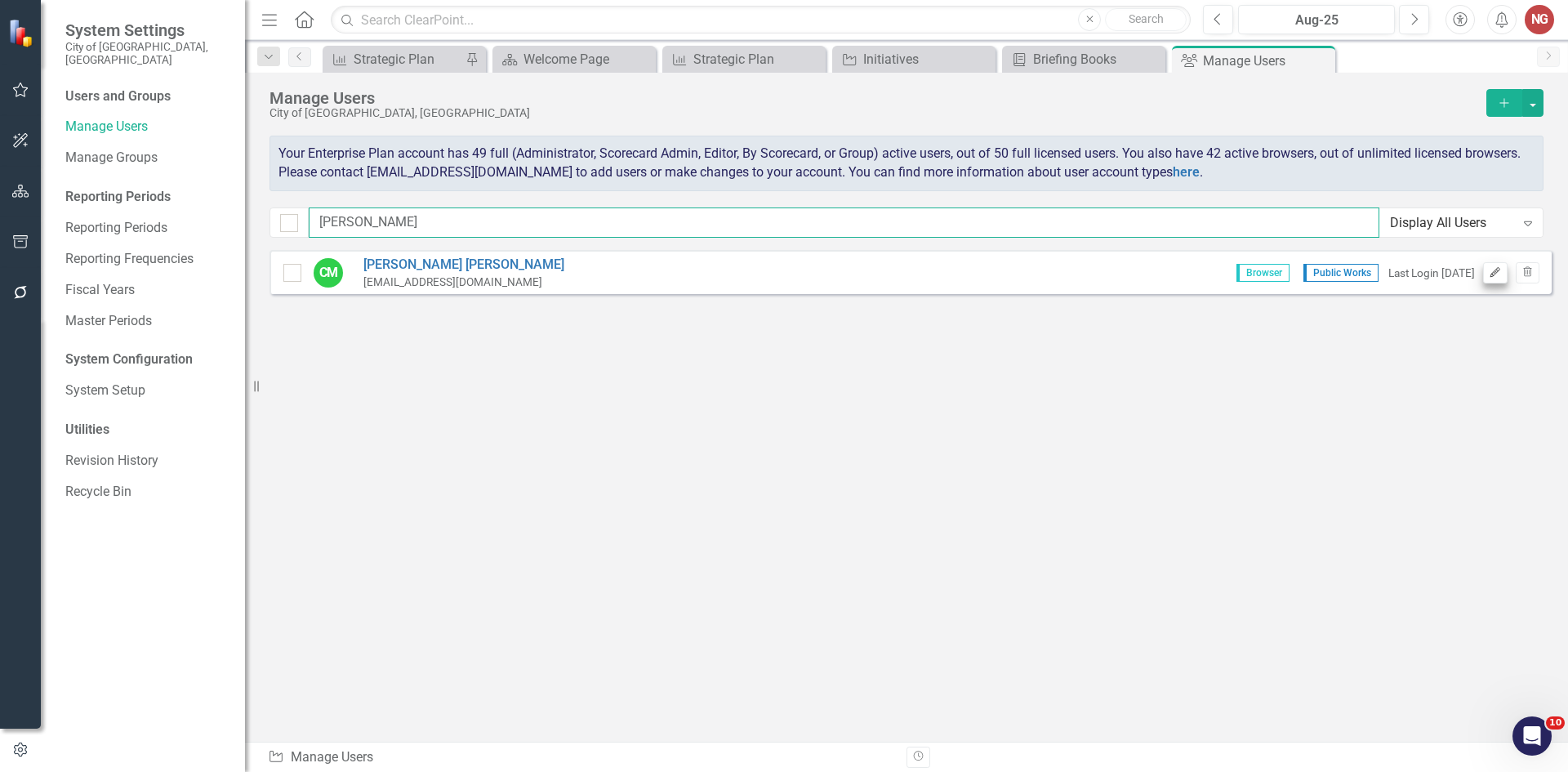
type input "[PERSON_NAME]"
click at [1500, 277] on icon "Edit" at bounding box center [1494, 273] width 12 height 10
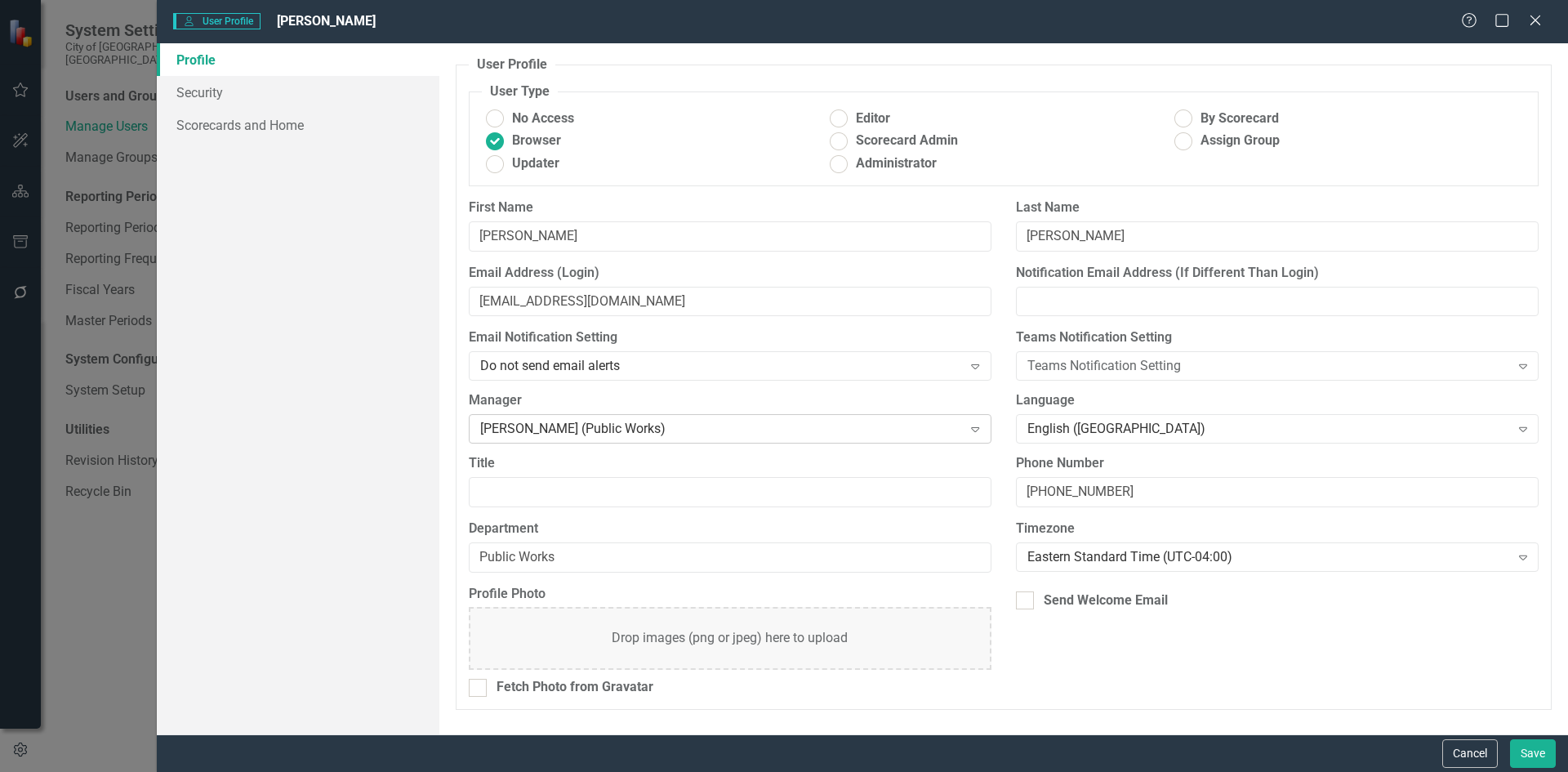
click at [594, 429] on div "[PERSON_NAME] (Public Works)" at bounding box center [721, 429] width 483 height 19
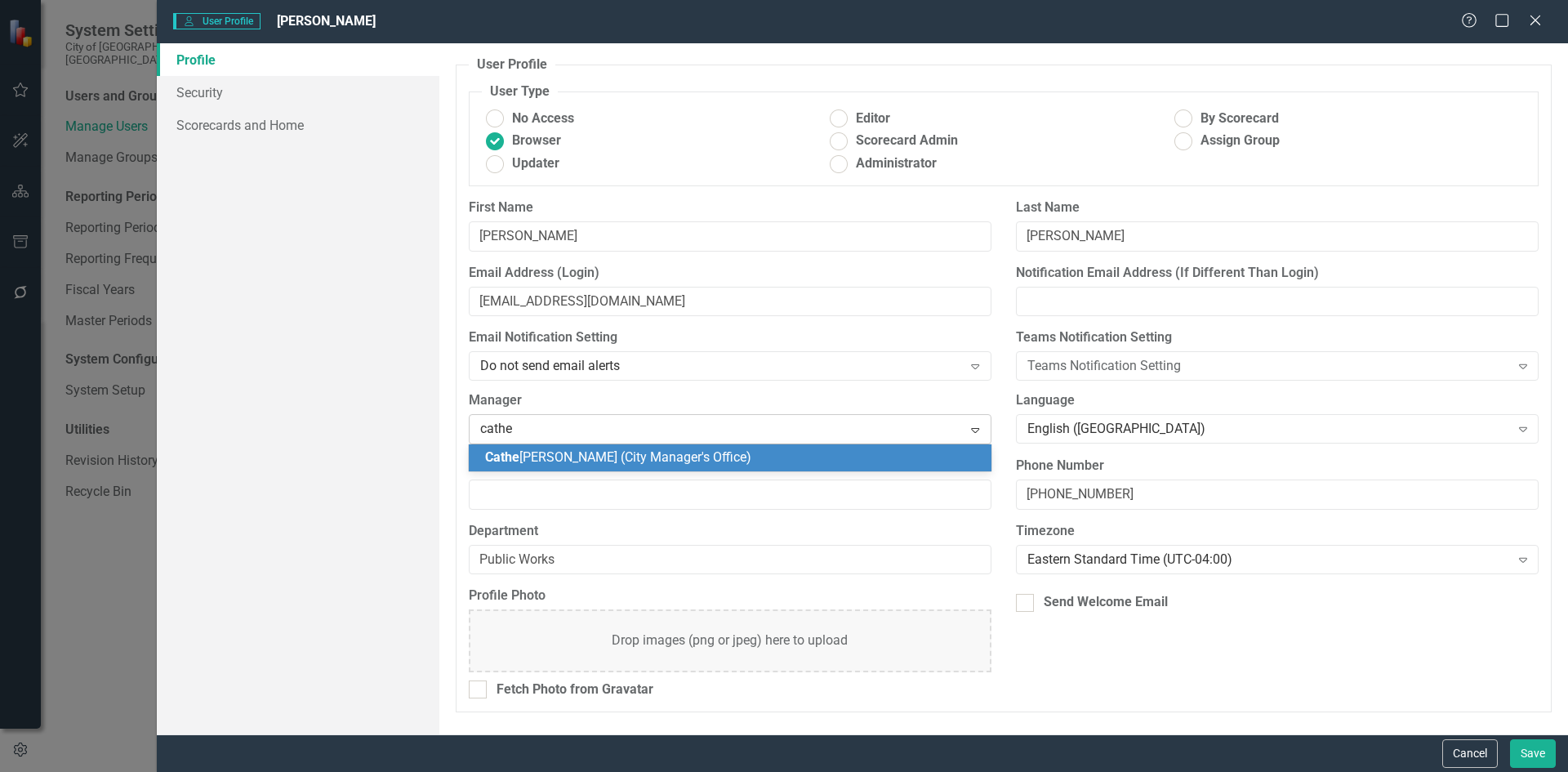
type input "[PERSON_NAME]"
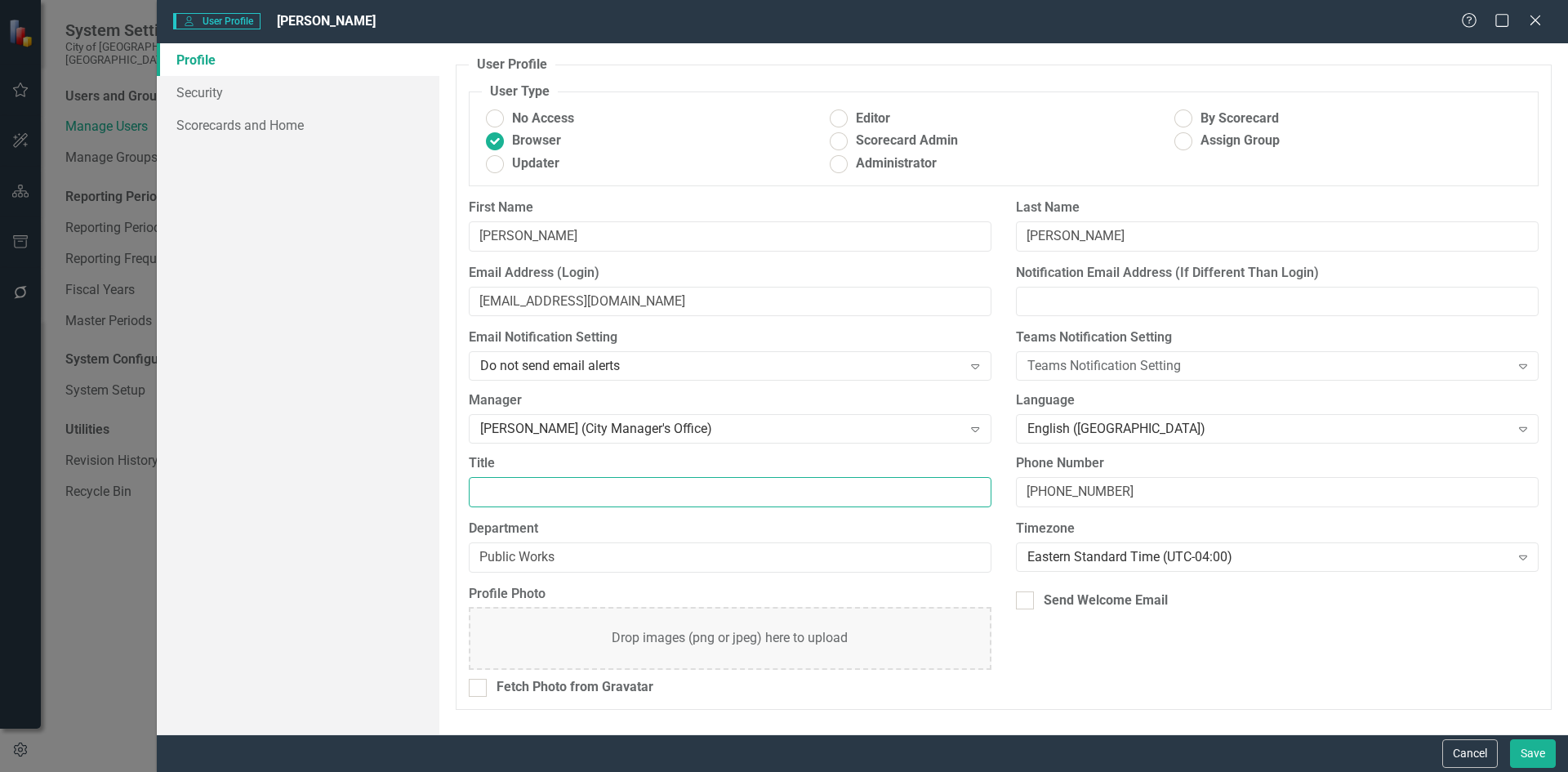
click at [562, 493] on input "Title" at bounding box center [730, 492] width 523 height 30
type input "Director of Public Works"
click at [194, 122] on link "Scorecards and Home" at bounding box center [298, 124] width 282 height 33
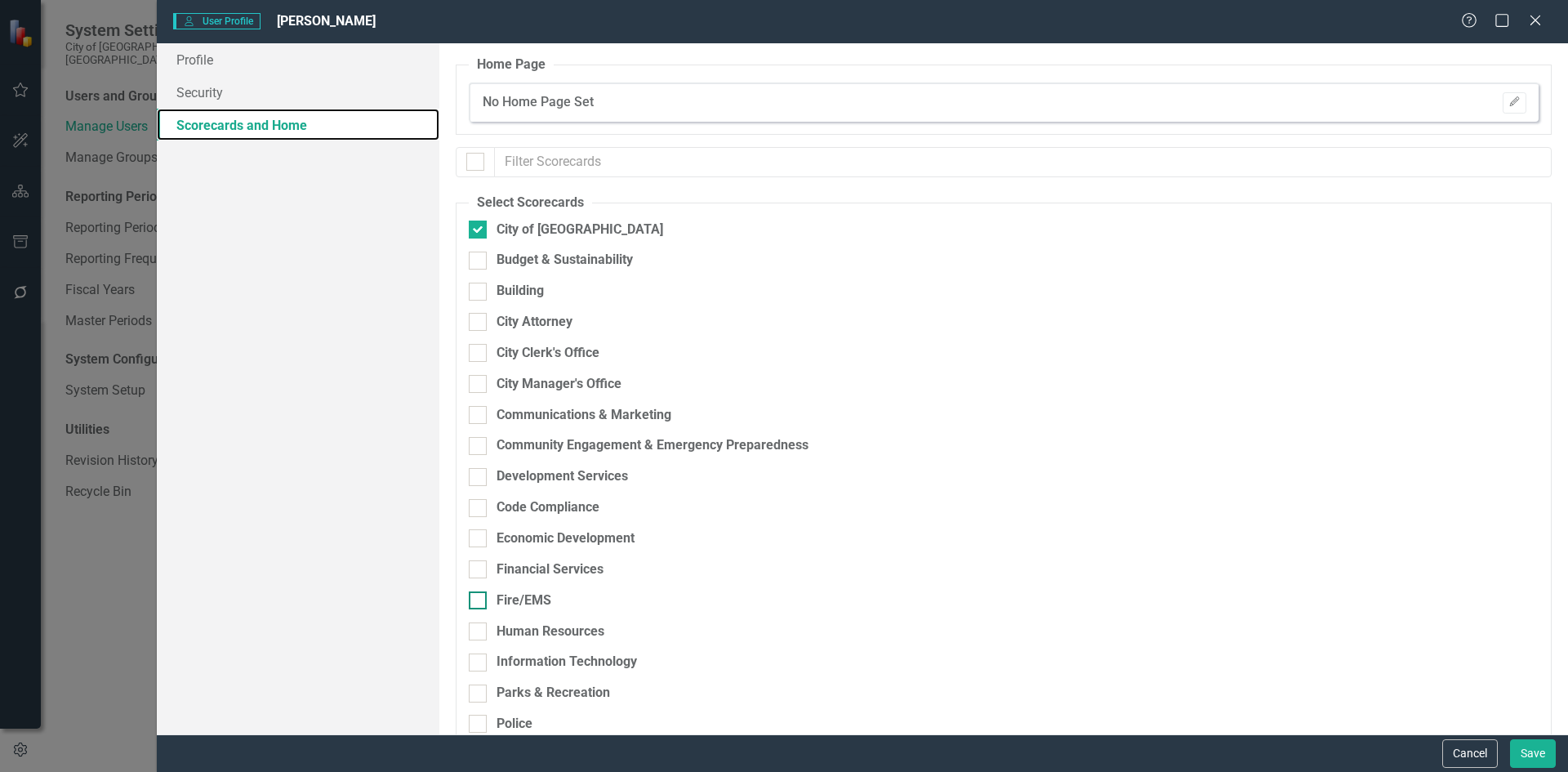
scroll to position [490, 0]
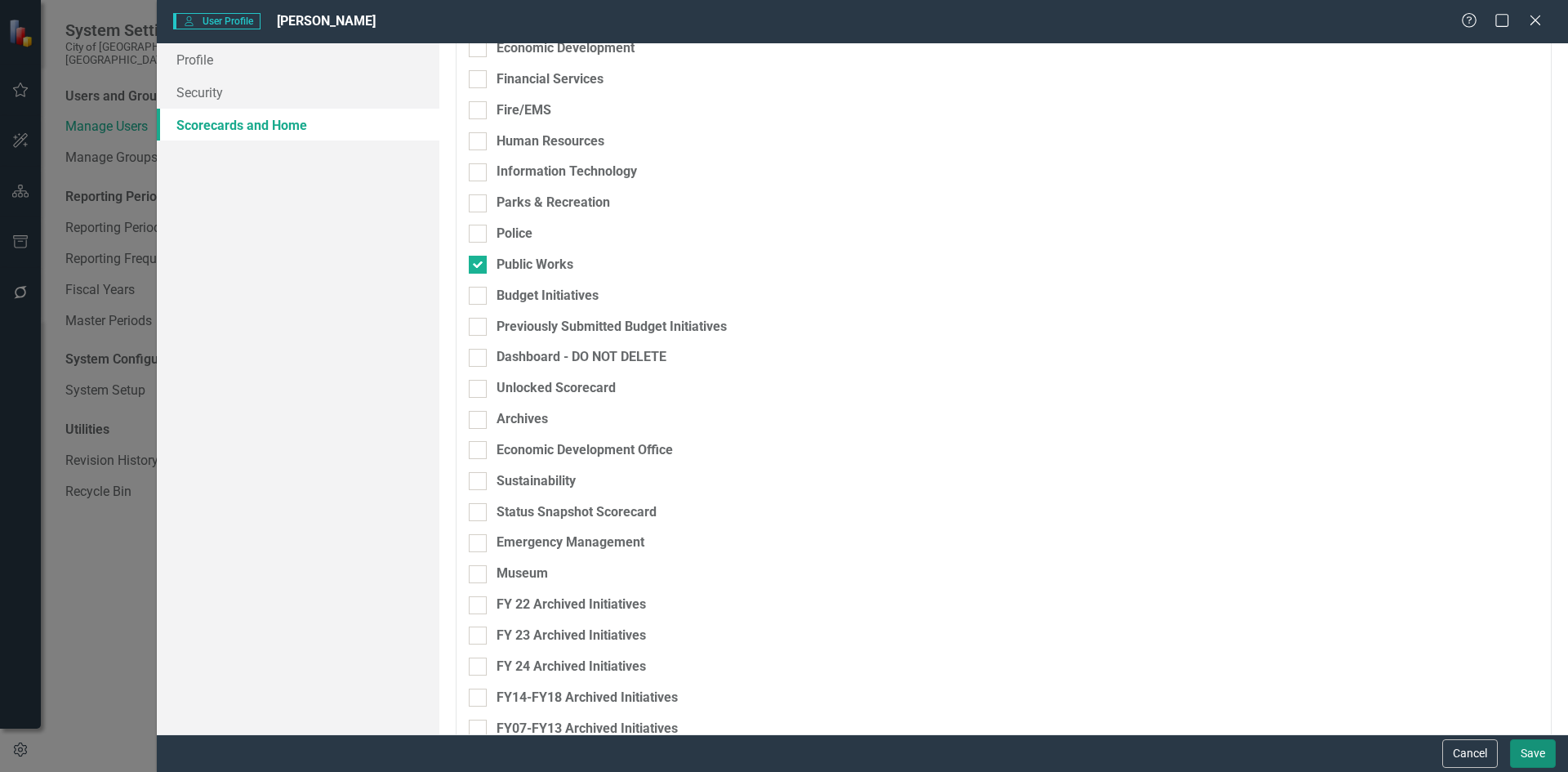
click at [1517, 747] on button "Save" at bounding box center [1533, 753] width 46 height 29
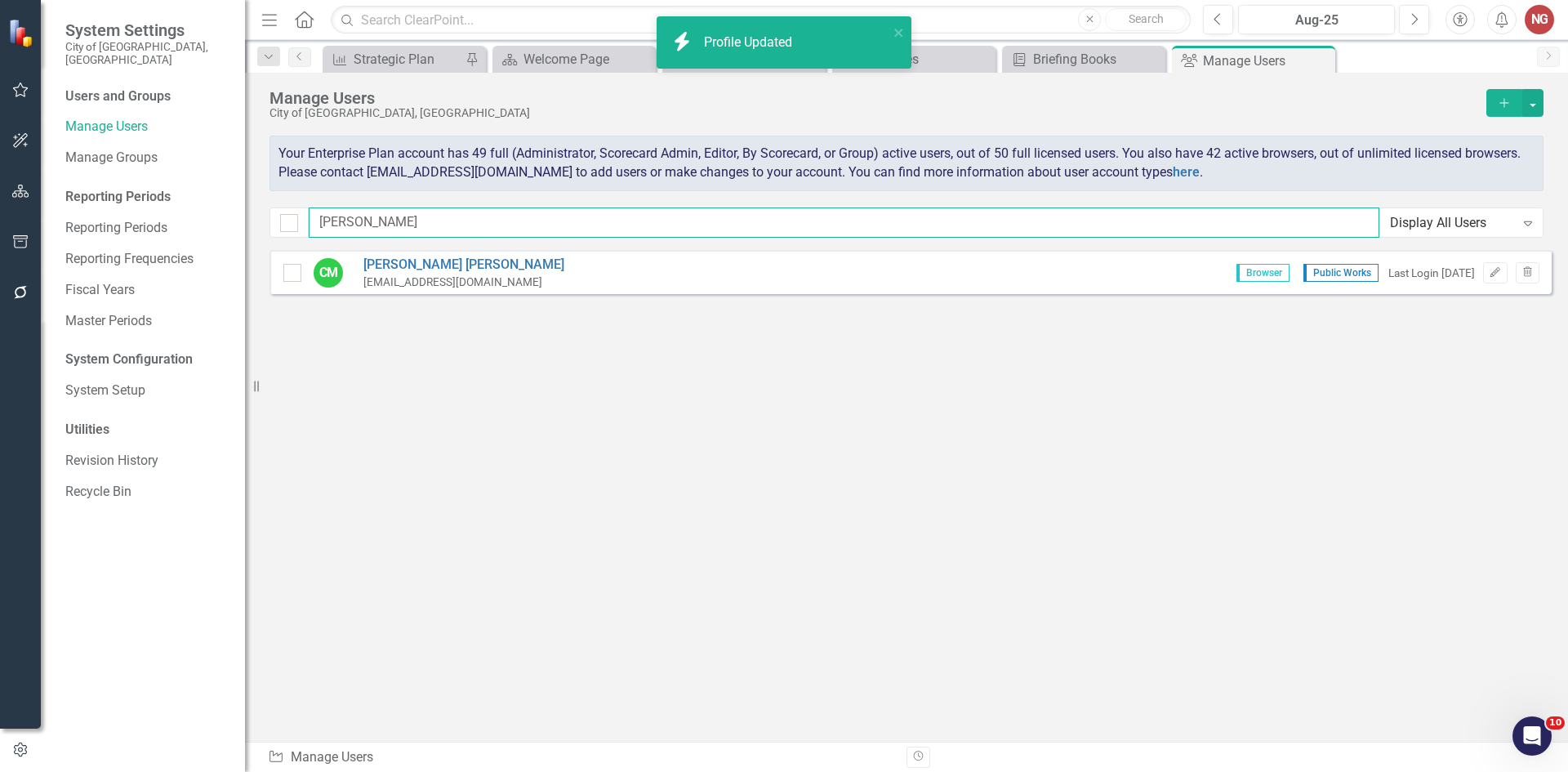
drag, startPoint x: 1144, startPoint y: 224, endPoint x: 0, endPoint y: 96, distance: 1151.1
click at [0, 106] on div "System Settings City of [GEOGRAPHIC_DATA], [GEOGRAPHIC_DATA] Users and Groups M…" at bounding box center [784, 386] width 1568 height 772
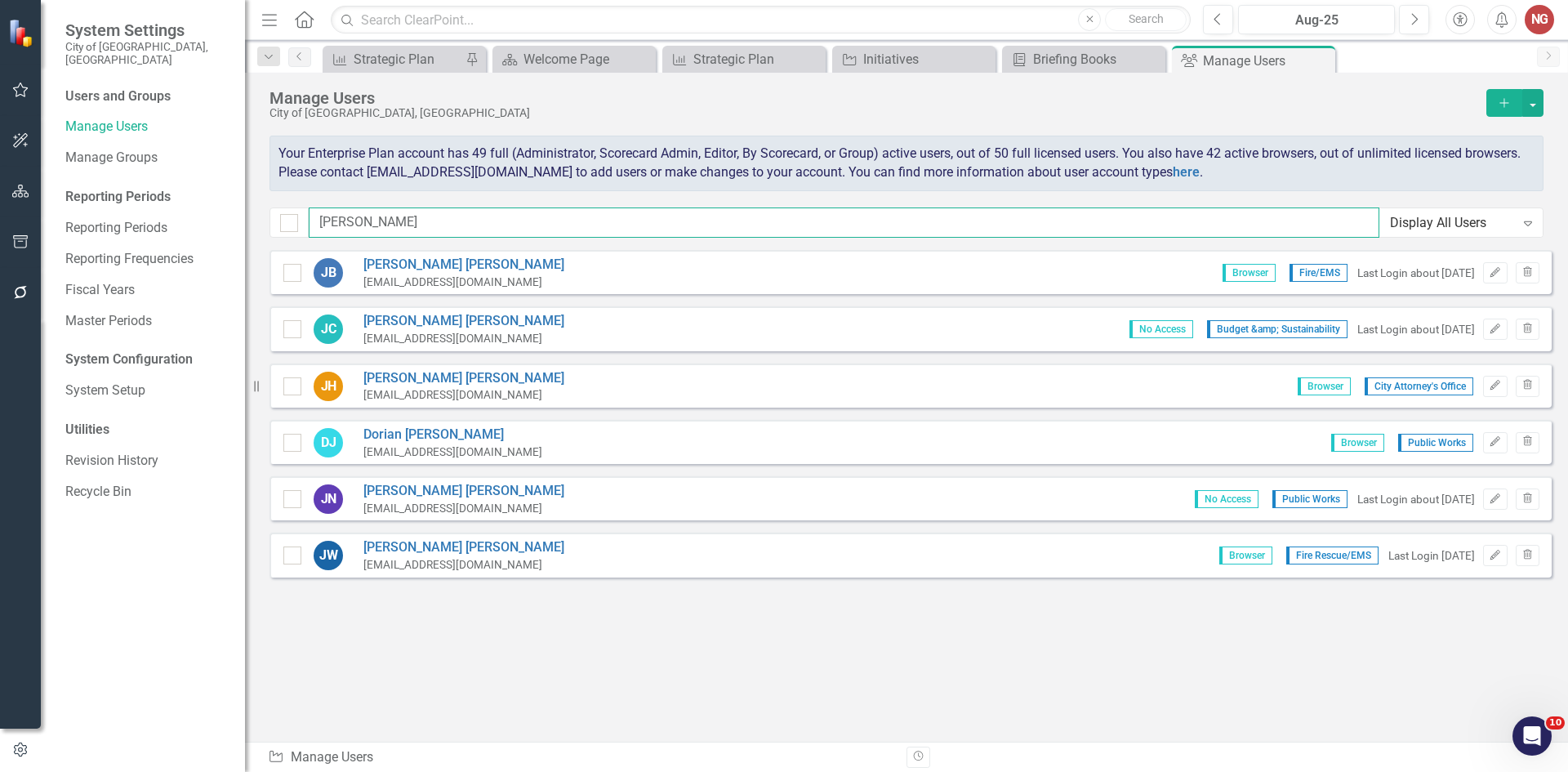
type input "[PERSON_NAME]"
